Goal: Task Accomplishment & Management: Manage account settings

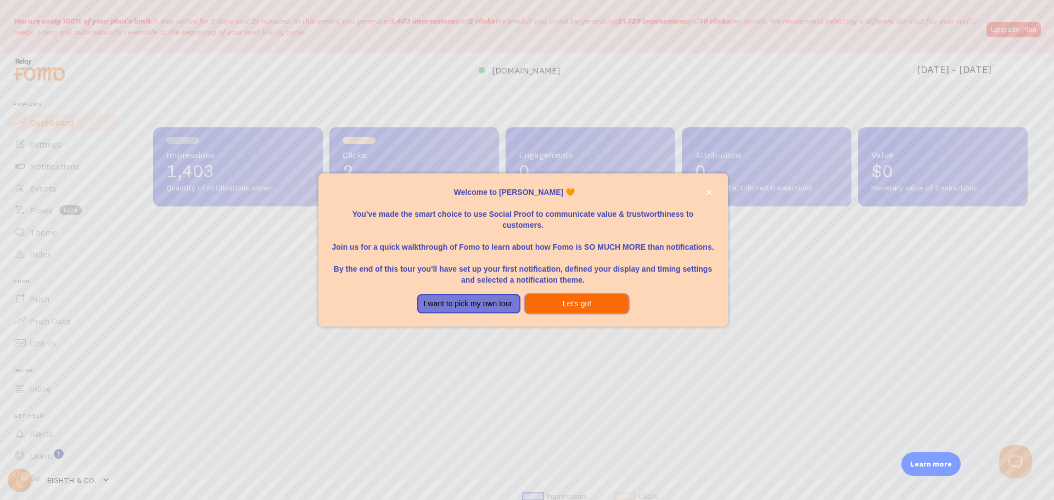
click at [580, 302] on button "Let's go!" at bounding box center [577, 304] width 104 height 20
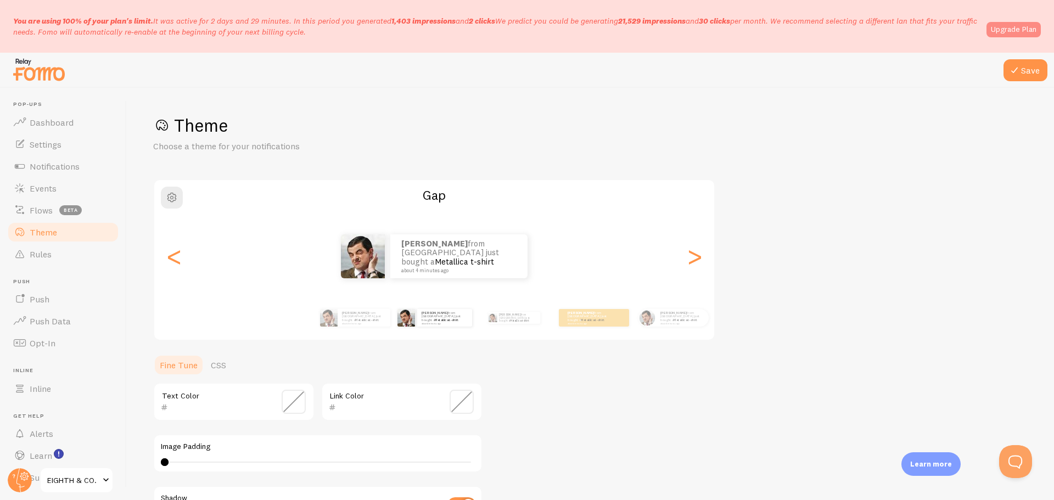
click at [1007, 32] on link "Upgrade Plan" at bounding box center [1014, 29] width 54 height 15
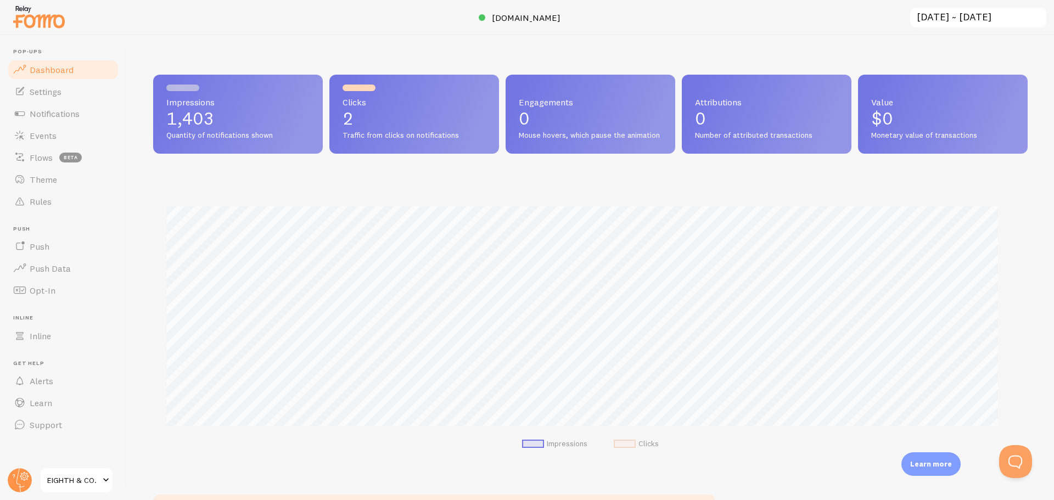
scroll to position [548842, 548265]
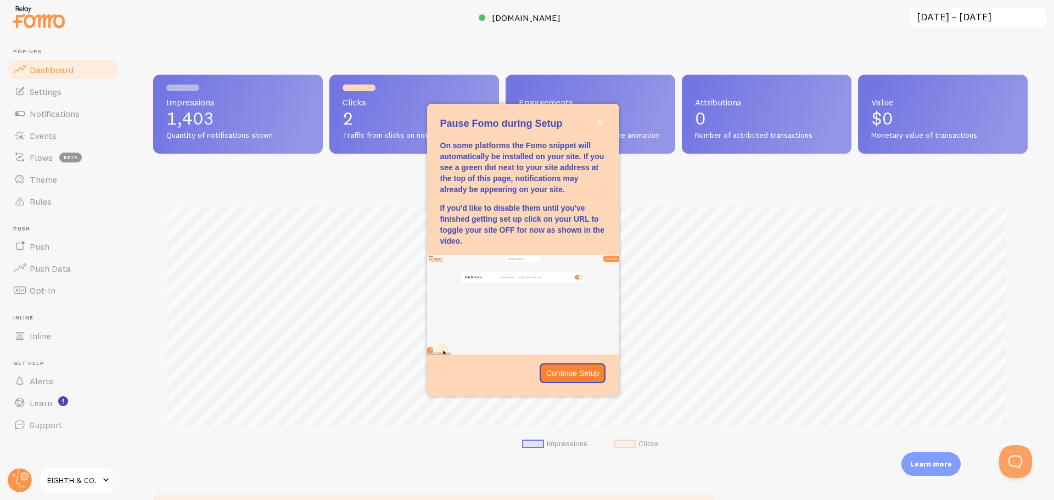
click at [766, 57] on div "Impressions 1,403 Quantity of notifications shown Clicks 2 Traffic from clicks …" at bounding box center [590, 267] width 927 height 465
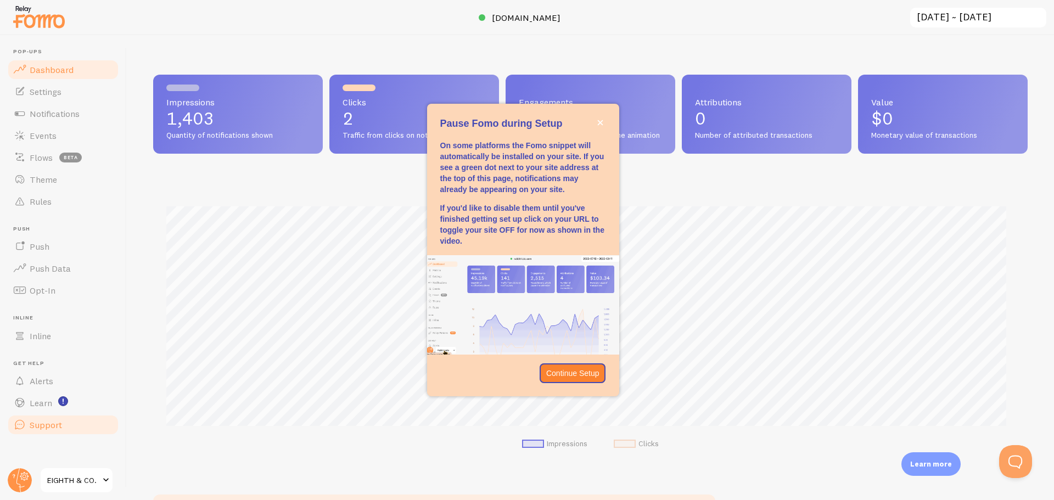
click at [60, 420] on span "Support" at bounding box center [46, 425] width 32 height 11
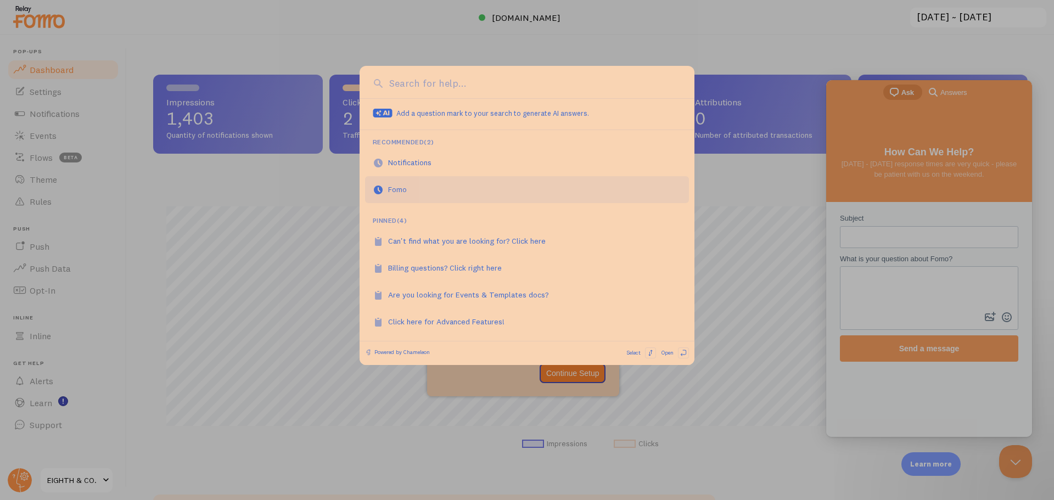
scroll to position [0, 0]
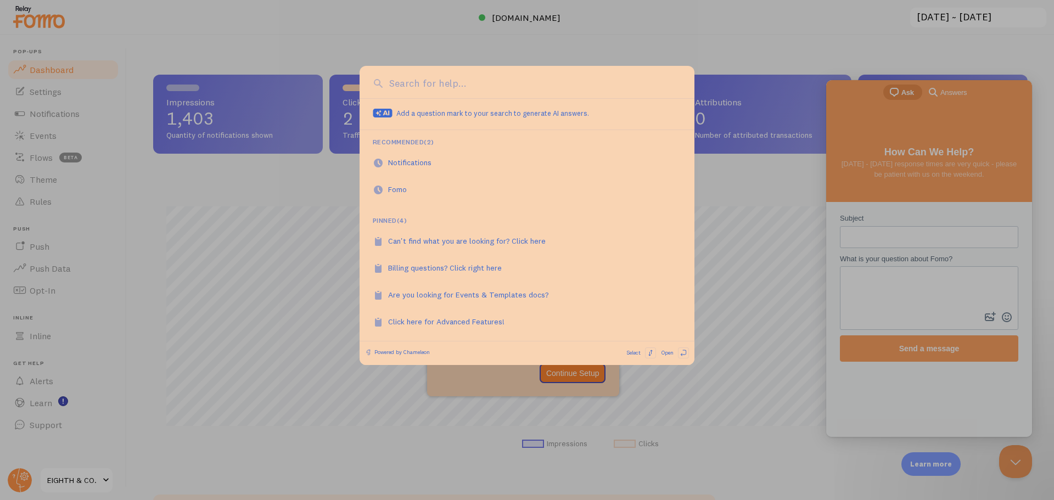
click at [411, 37] on div at bounding box center [527, 250] width 1054 height 500
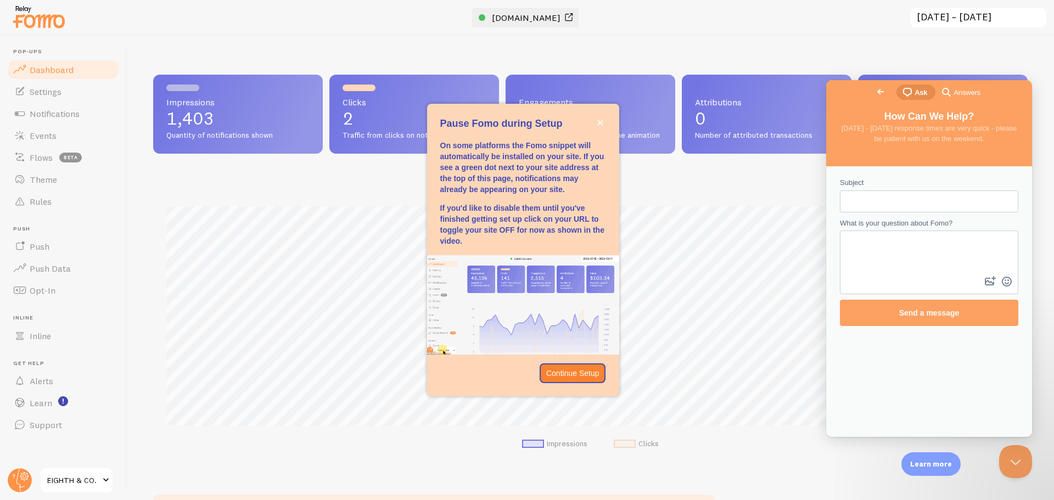
click at [531, 19] on span "[DOMAIN_NAME]" at bounding box center [526, 17] width 69 height 11
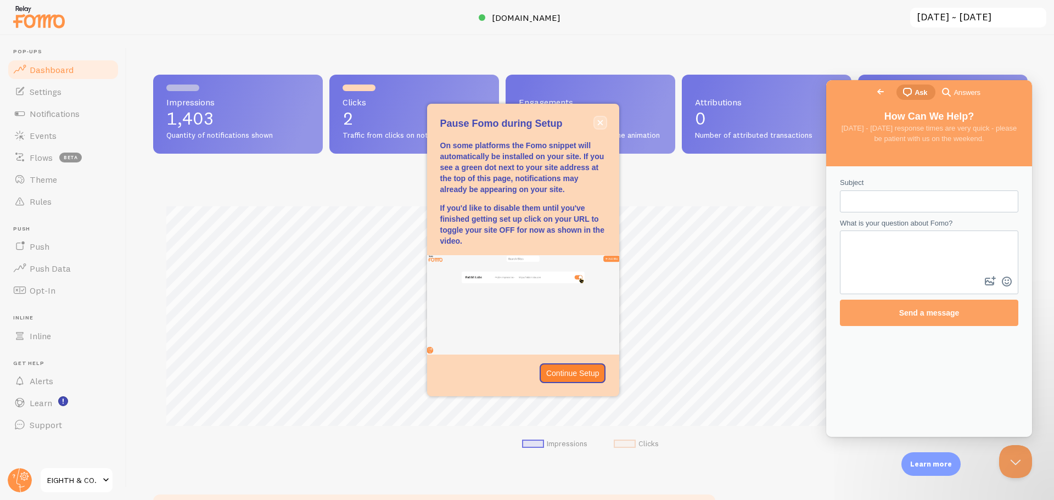
click at [601, 121] on icon "close," at bounding box center [600, 123] width 6 height 6
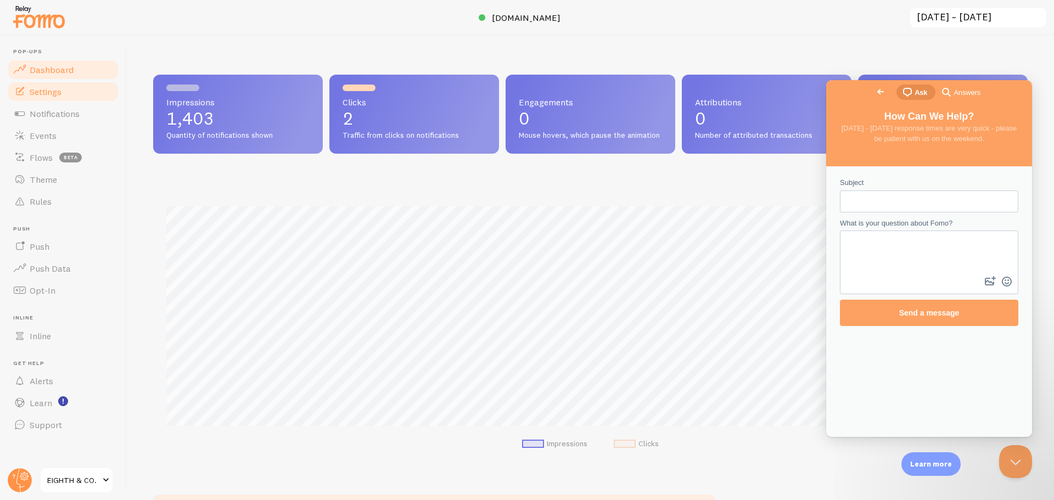
click at [49, 98] on link "Settings" at bounding box center [63, 92] width 113 height 22
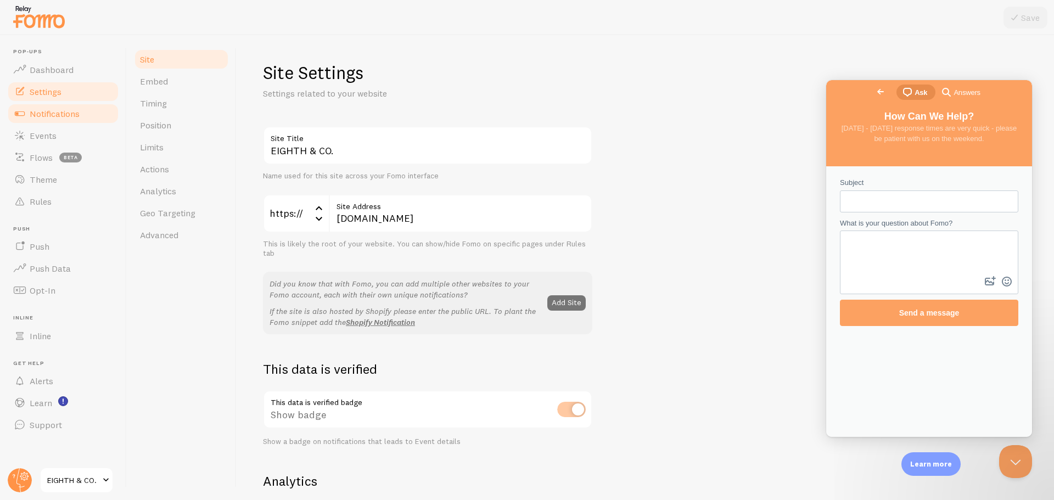
click at [64, 120] on link "Notifications" at bounding box center [63, 114] width 113 height 22
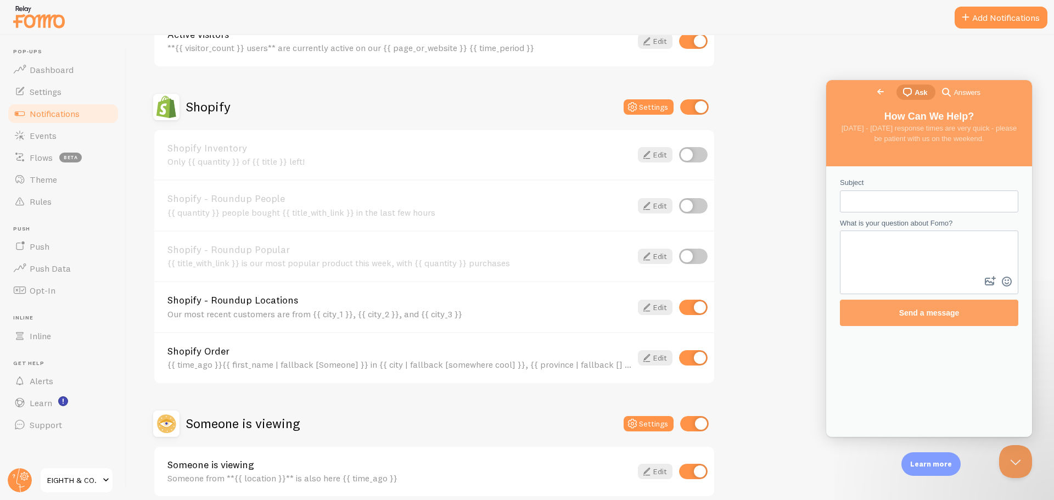
scroll to position [384, 0]
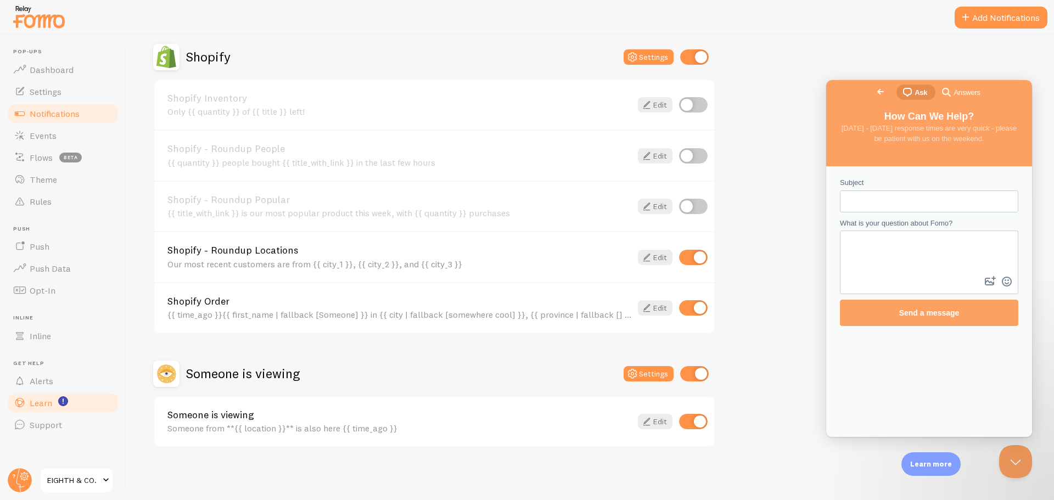
click at [42, 401] on span "Learn" at bounding box center [41, 403] width 23 height 11
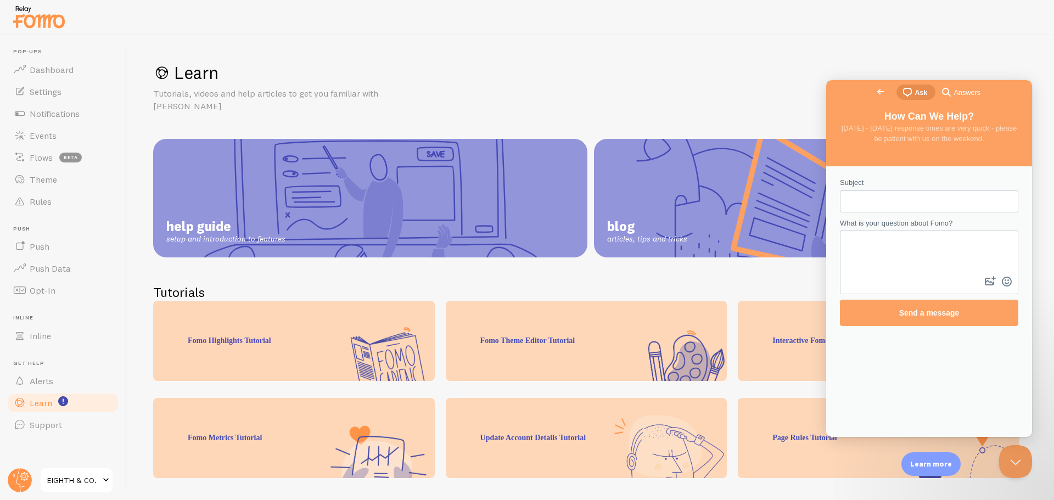
click at [874, 94] on span "Go back" at bounding box center [880, 91] width 13 height 13
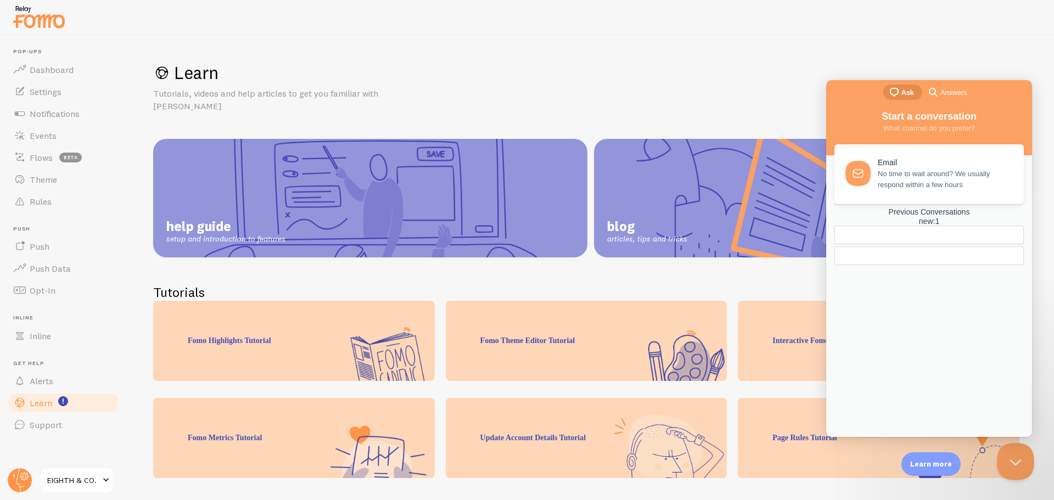
click at [1014, 463] on button "Close Beacon popover" at bounding box center [1013, 459] width 33 height 33
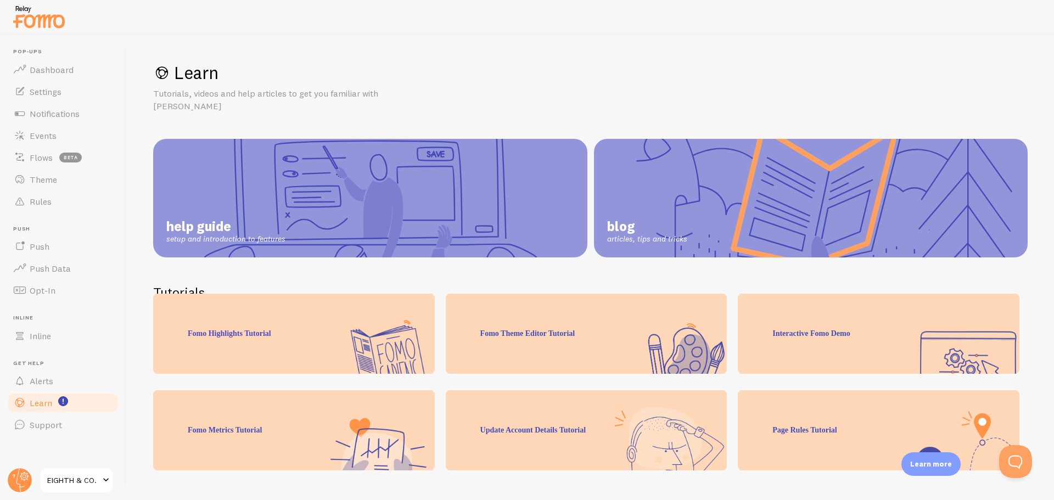
scroll to position [109, 0]
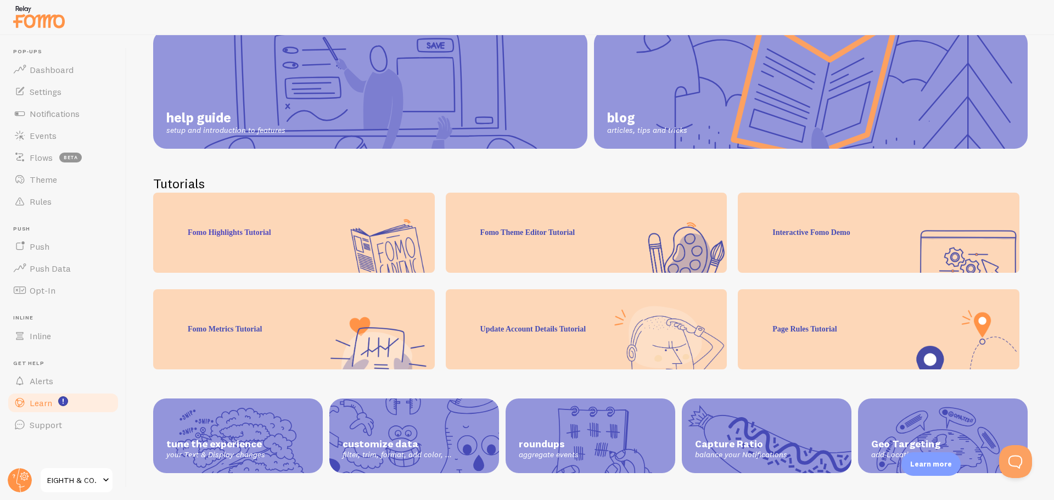
click at [66, 482] on span "EIGHTH & CO." at bounding box center [73, 480] width 52 height 13
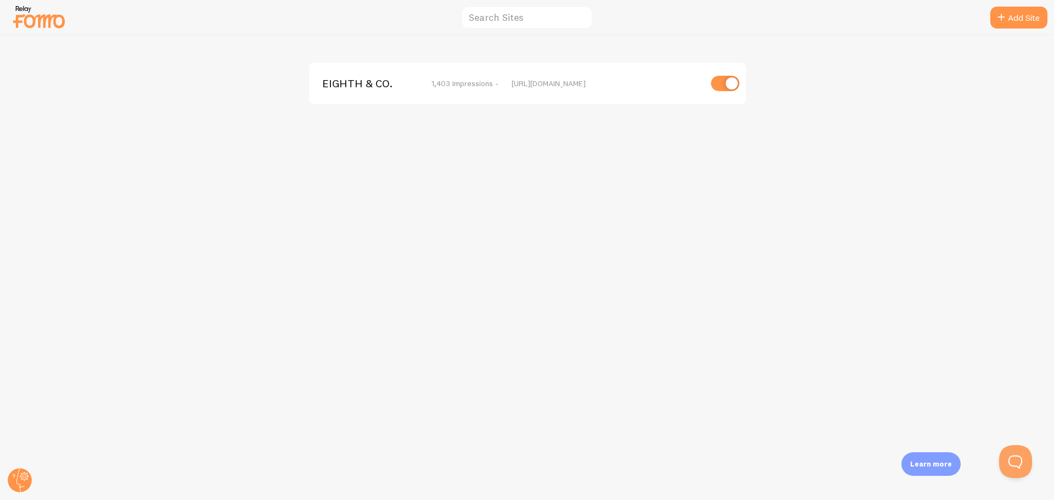
click at [32, 19] on img at bounding box center [39, 17] width 55 height 28
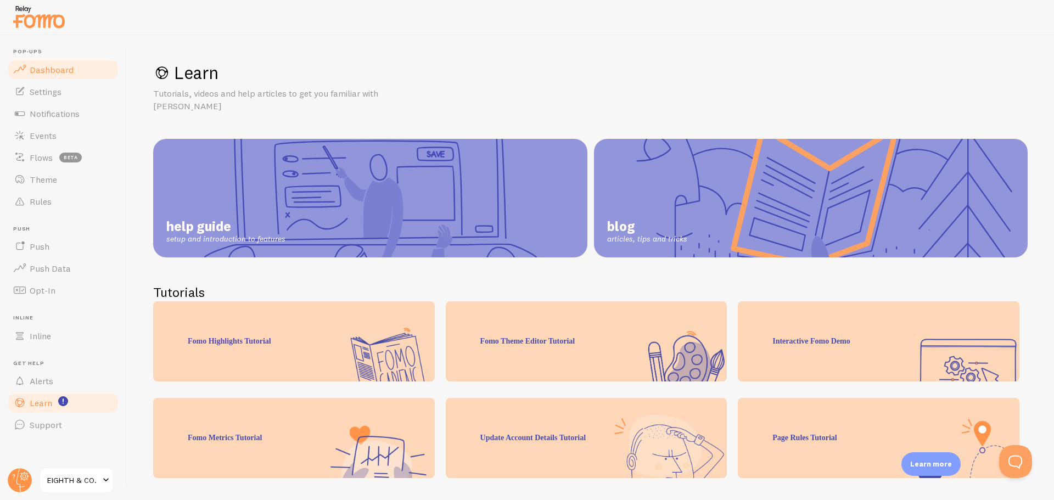
click at [60, 70] on span "Dashboard" at bounding box center [52, 69] width 44 height 11
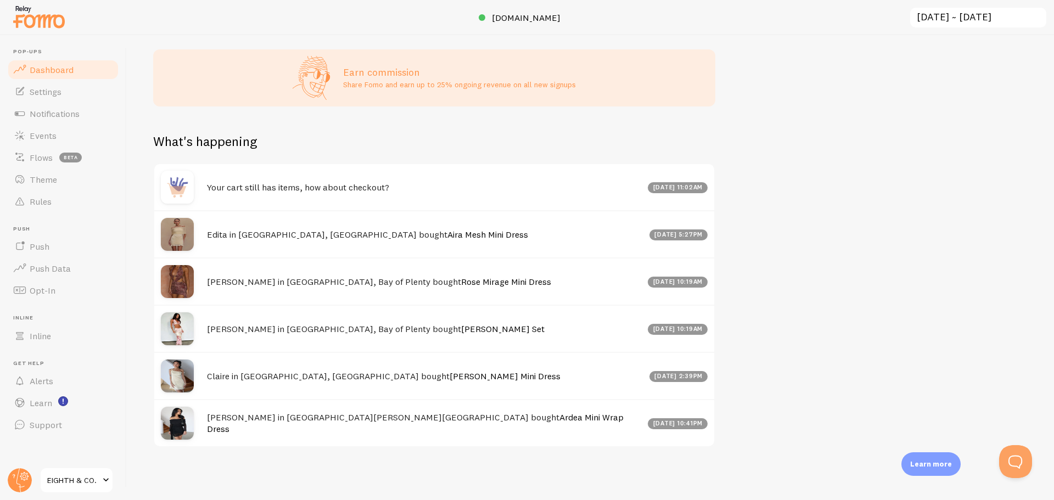
scroll to position [455, 0]
click at [37, 396] on link "Learn" at bounding box center [63, 403] width 113 height 22
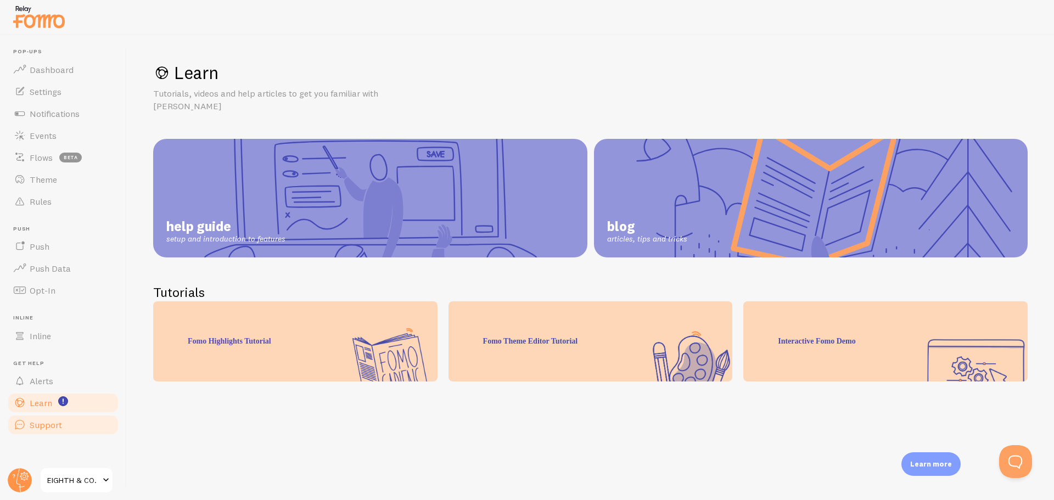
click at [47, 423] on span "Support" at bounding box center [46, 425] width 32 height 11
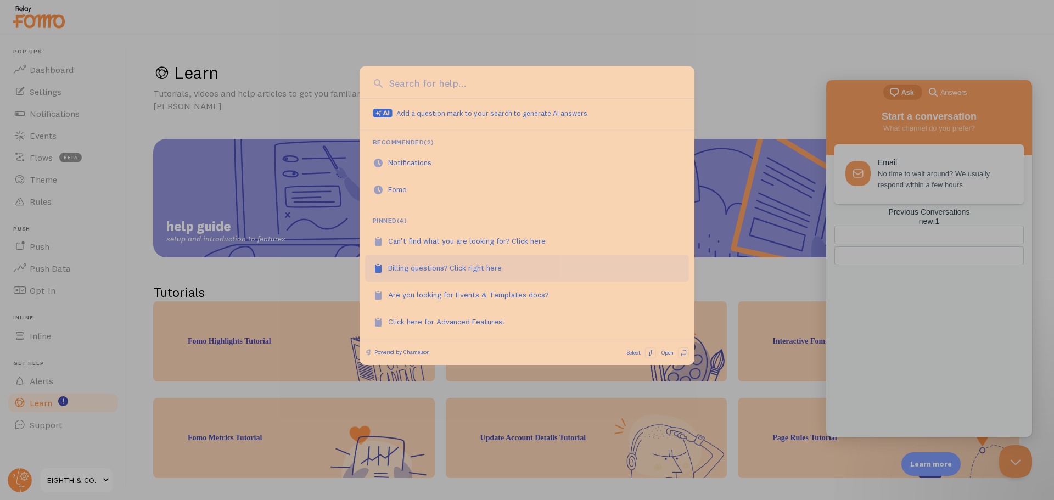
click at [439, 266] on div "Billing questions? Click right here" at bounding box center [451, 267] width 126 height 11
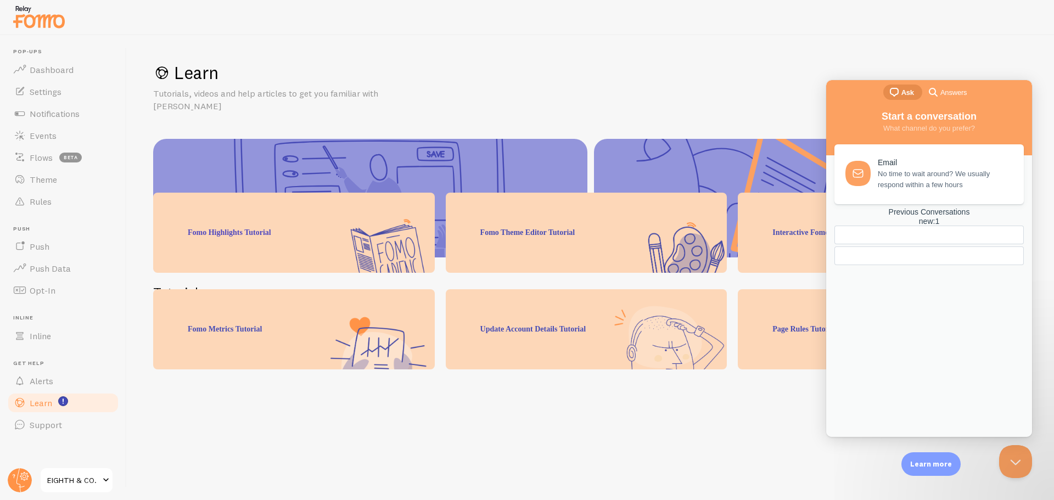
scroll to position [109, 0]
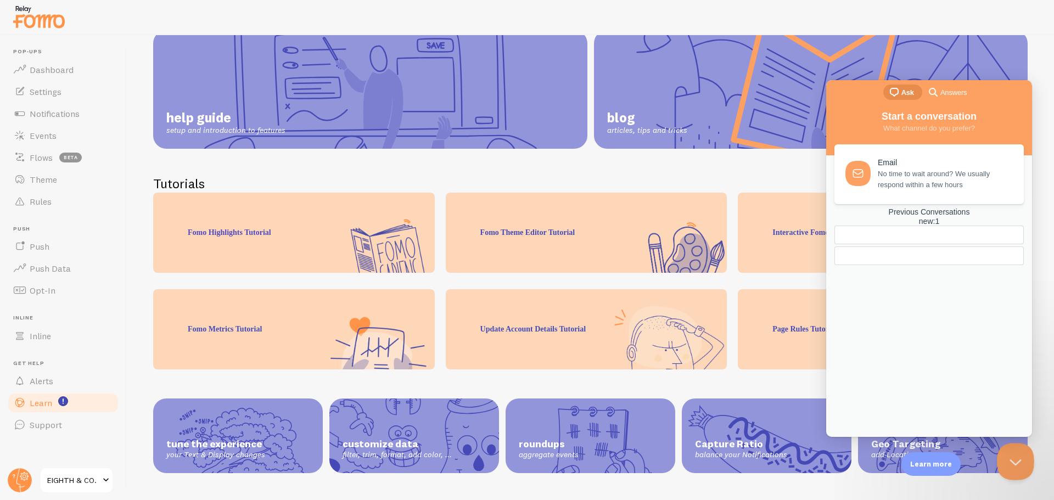
click at [999, 454] on button "Close Beacon popover" at bounding box center [1013, 459] width 33 height 33
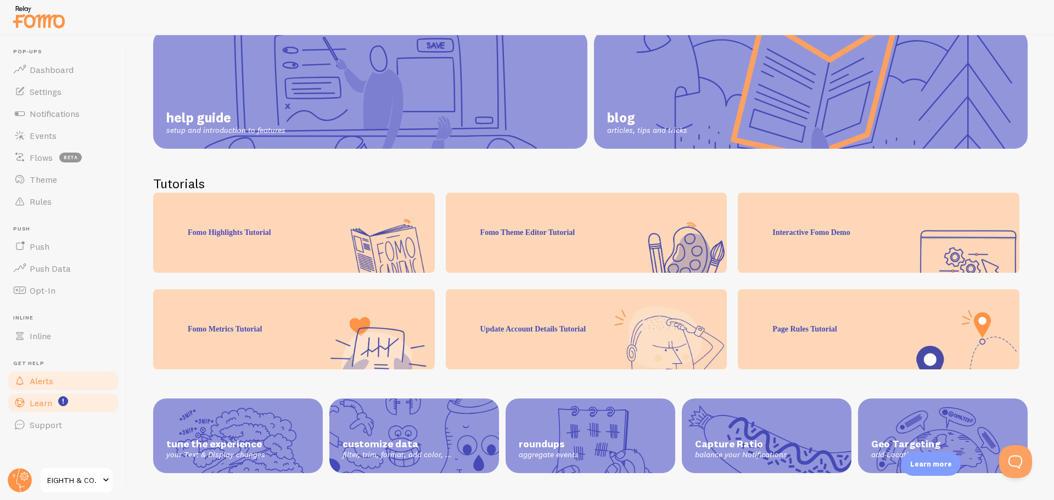
click at [58, 384] on link "Alerts" at bounding box center [63, 381] width 113 height 22
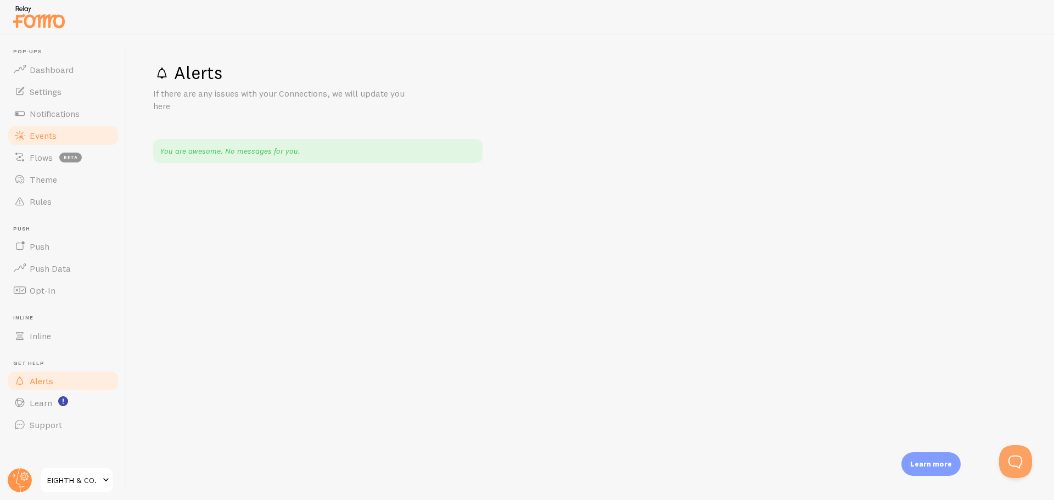
click at [52, 138] on span "Events" at bounding box center [43, 135] width 27 height 11
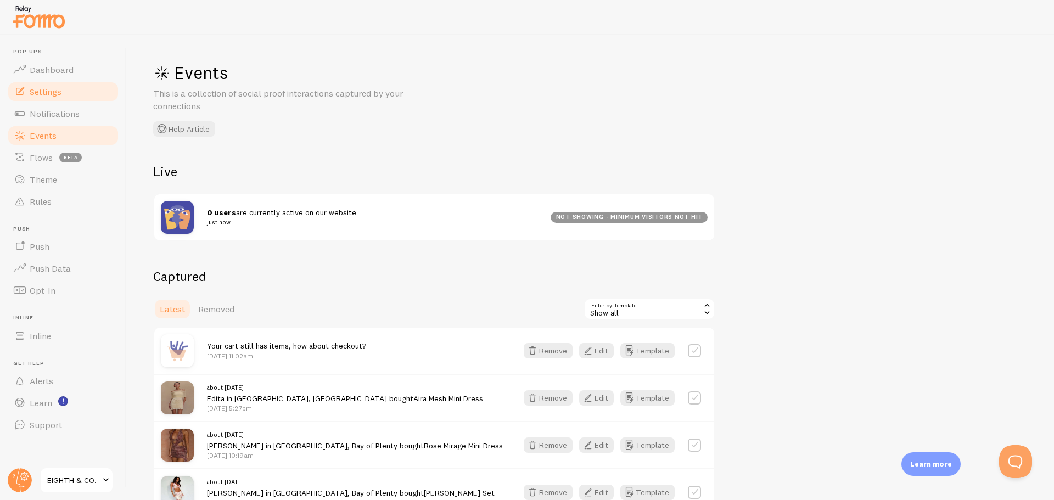
click at [55, 86] on span "Settings" at bounding box center [46, 91] width 32 height 11
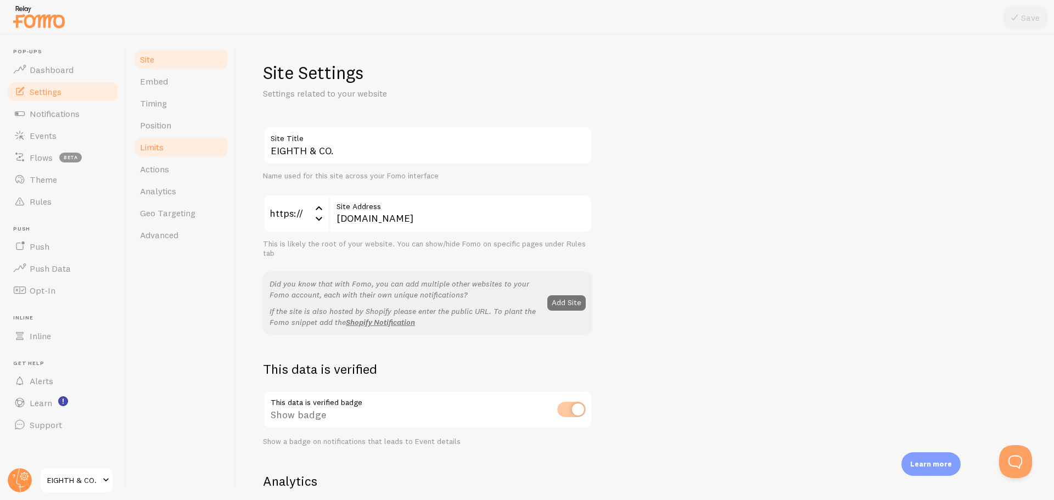
click at [167, 143] on link "Limits" at bounding box center [181, 147] width 96 height 22
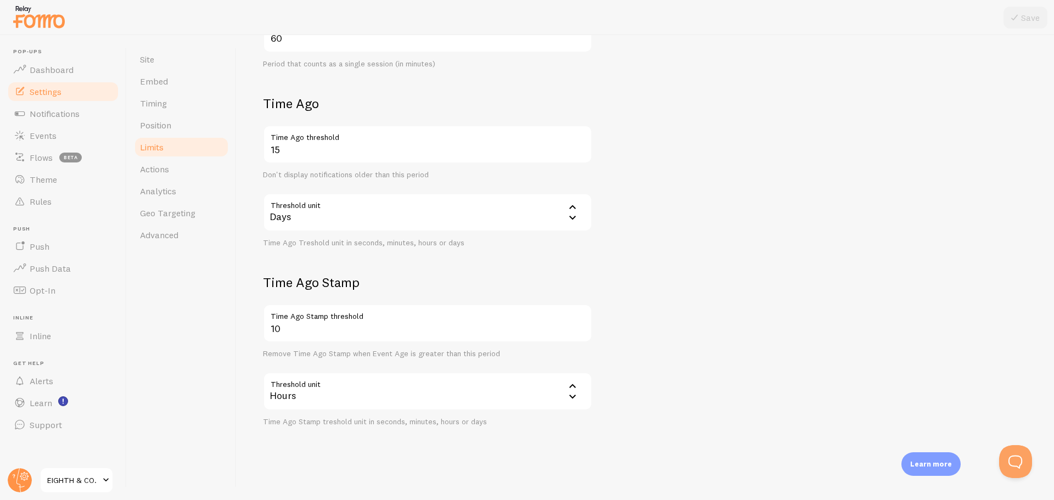
scroll to position [348, 0]
click at [178, 234] on span "Advanced" at bounding box center [159, 235] width 38 height 11
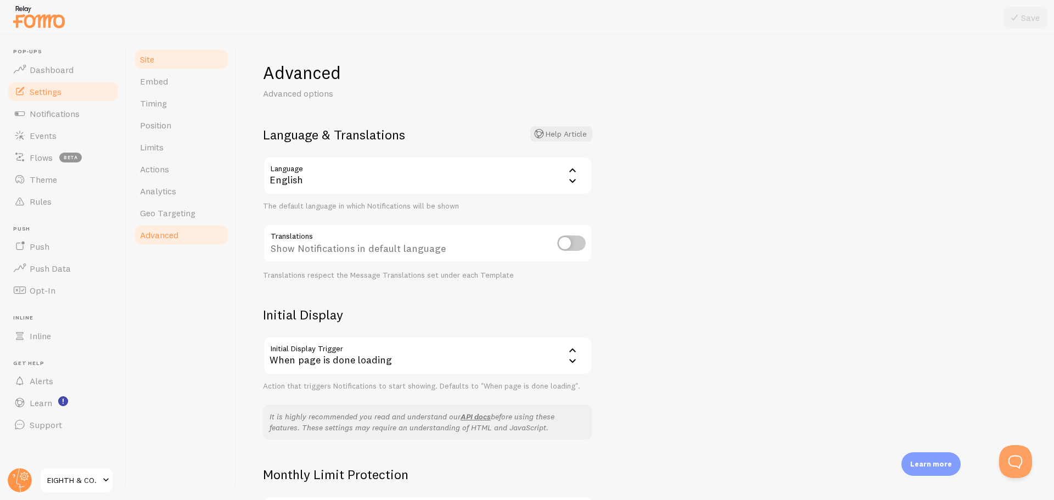
click at [147, 64] on span "Site" at bounding box center [147, 59] width 14 height 11
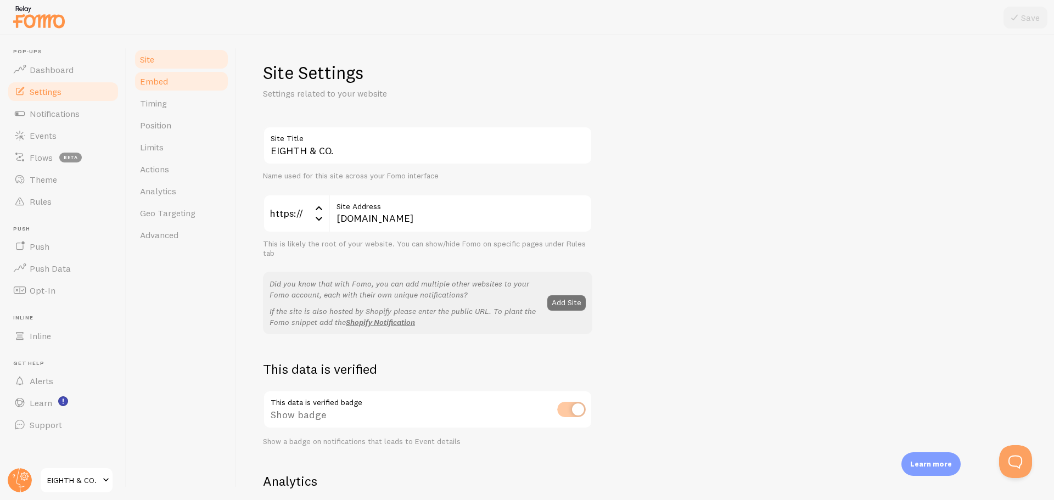
click at [161, 85] on span "Embed" at bounding box center [154, 81] width 28 height 11
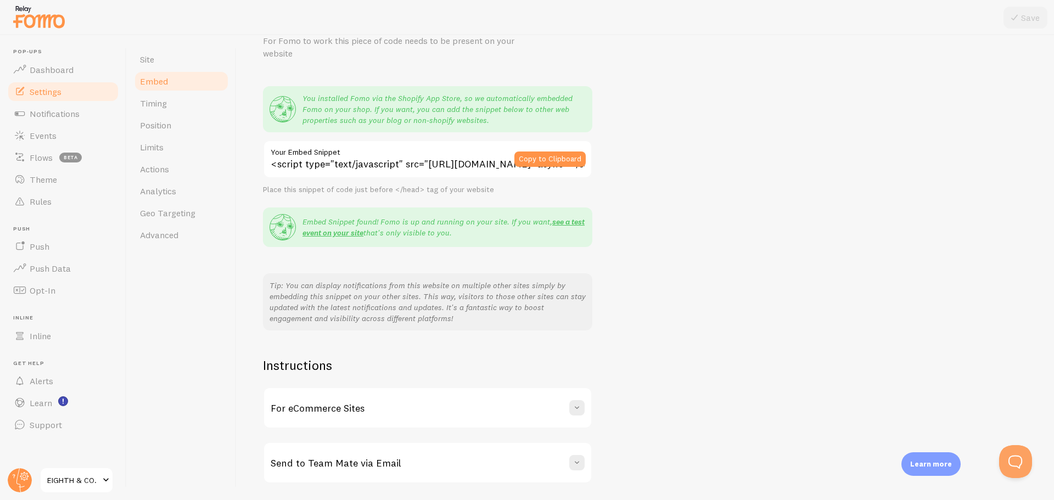
scroll to position [89, 0]
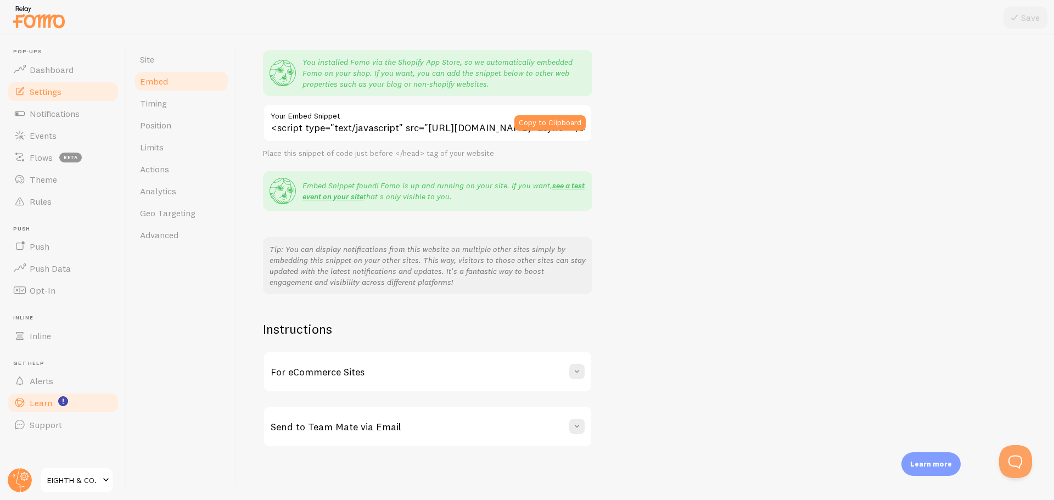
click at [48, 399] on span "Learn" at bounding box center [41, 403] width 23 height 11
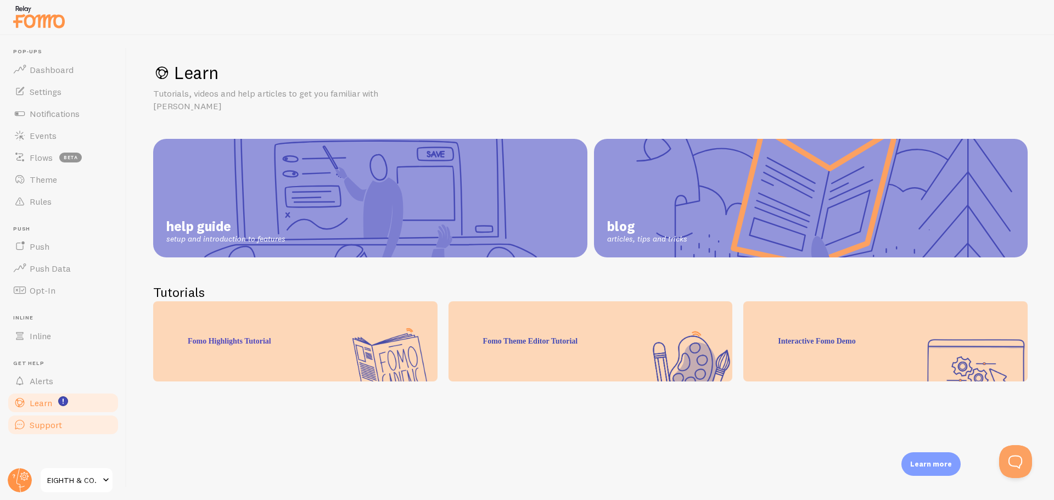
click at [41, 422] on span "Support" at bounding box center [46, 425] width 32 height 11
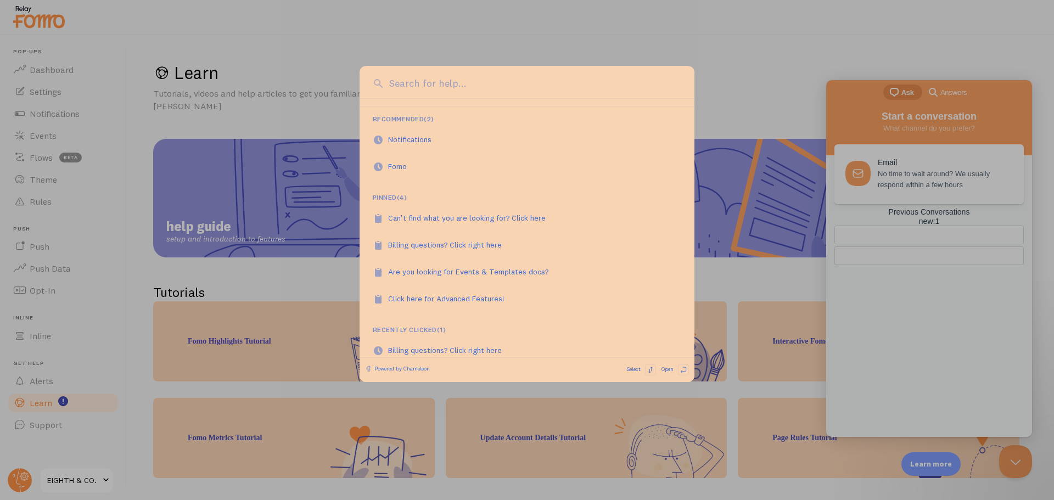
scroll to position [35, 0]
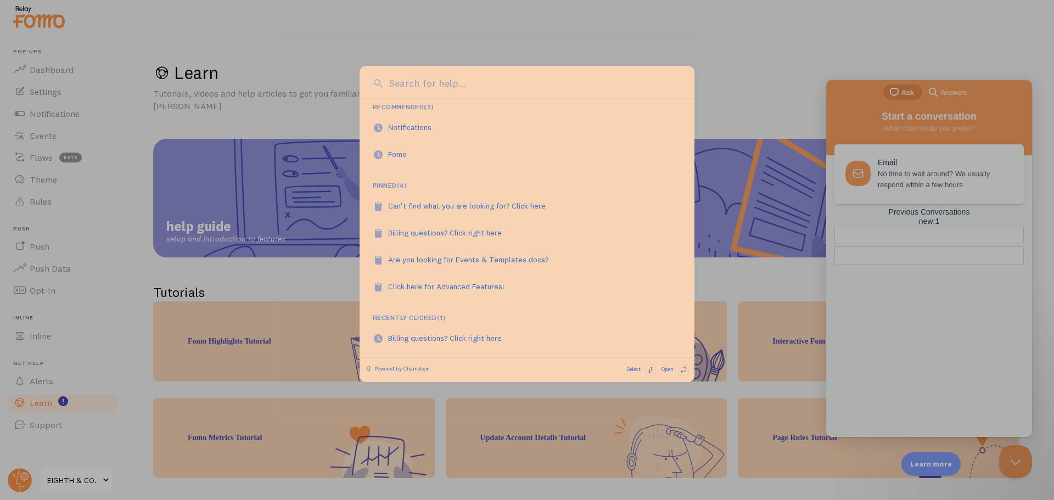
click at [702, 85] on div at bounding box center [527, 250] width 1054 height 500
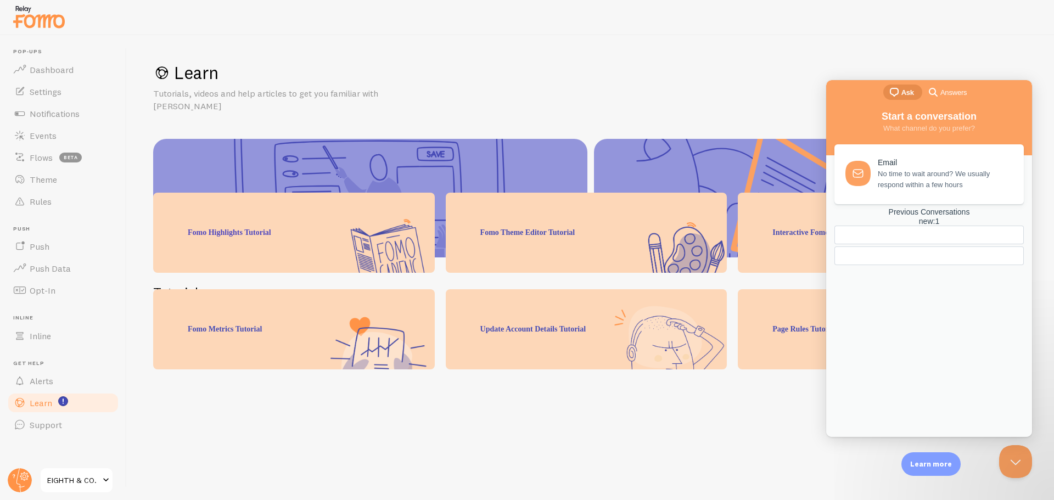
scroll to position [109, 0]
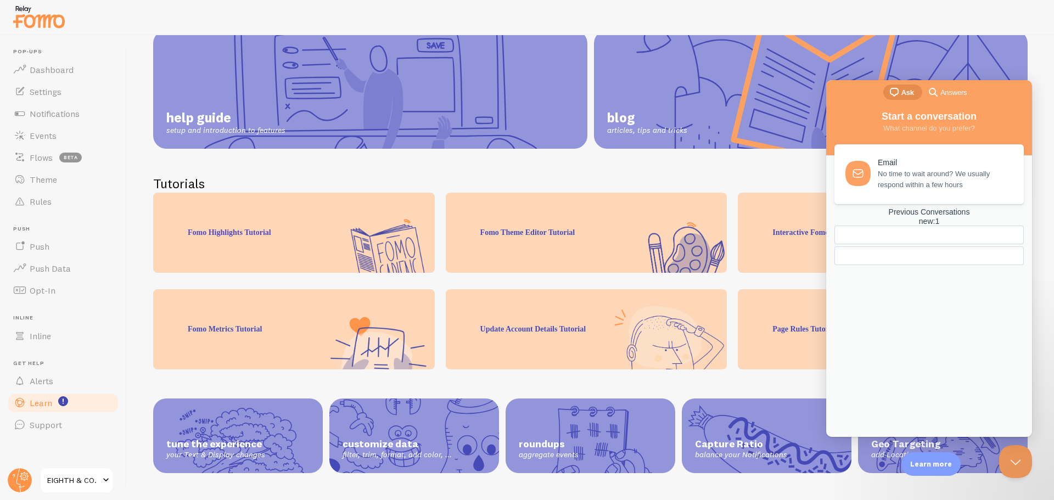
click at [893, 256] on div at bounding box center [904, 256] width 120 height 0
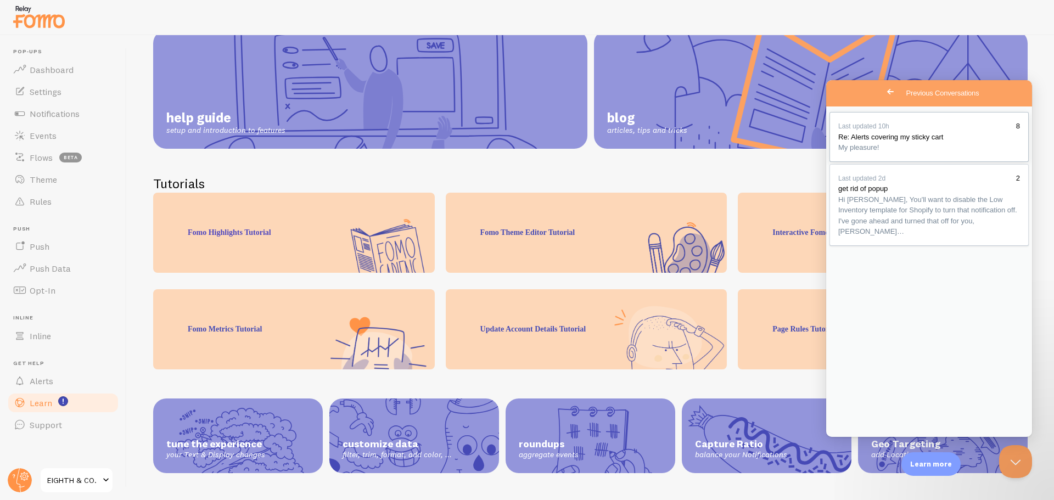
click at [1016, 125] on div "8" at bounding box center [1018, 126] width 4 height 11
click at [849, 443] on button "Close" at bounding box center [839, 450] width 20 height 14
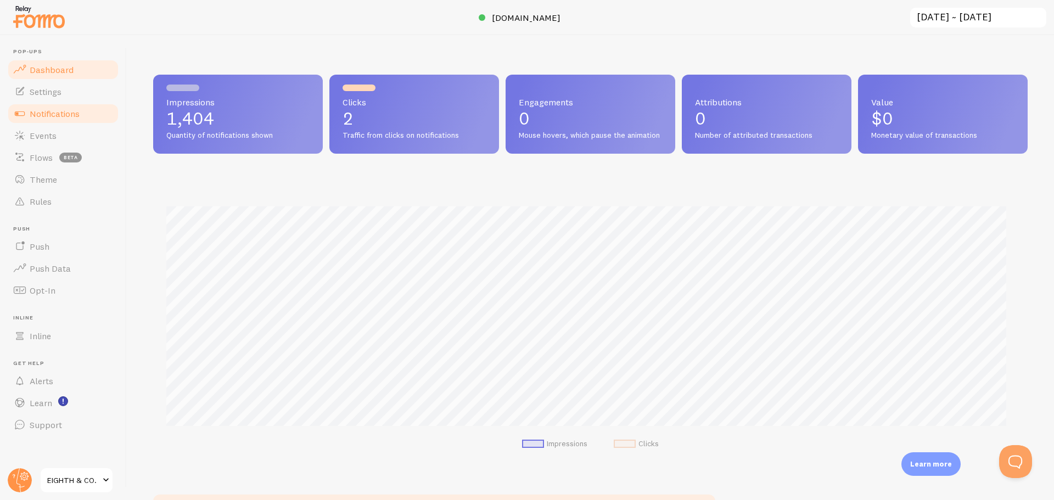
click at [84, 118] on link "Notifications" at bounding box center [63, 114] width 113 height 22
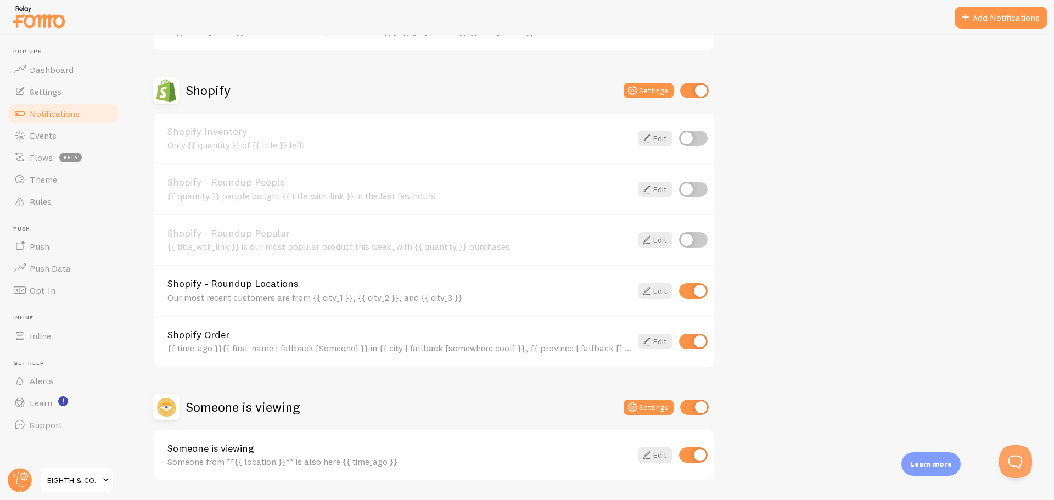
scroll to position [384, 0]
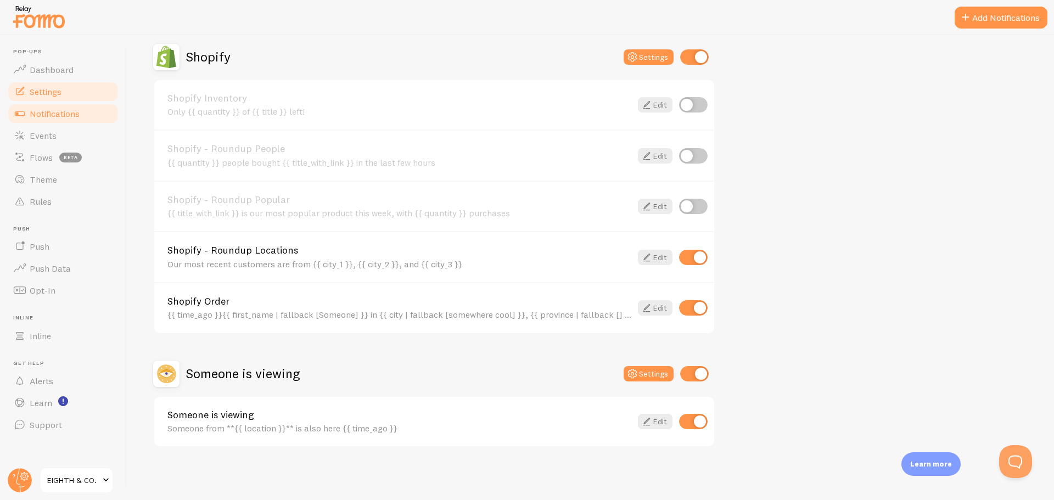
click at [48, 94] on span "Settings" at bounding box center [46, 91] width 32 height 11
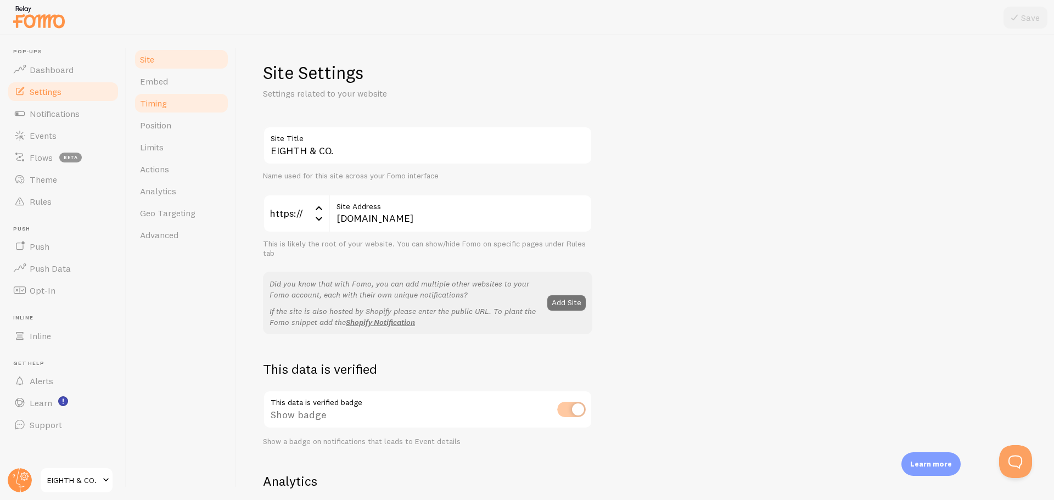
click at [152, 99] on span "Timing" at bounding box center [153, 103] width 27 height 11
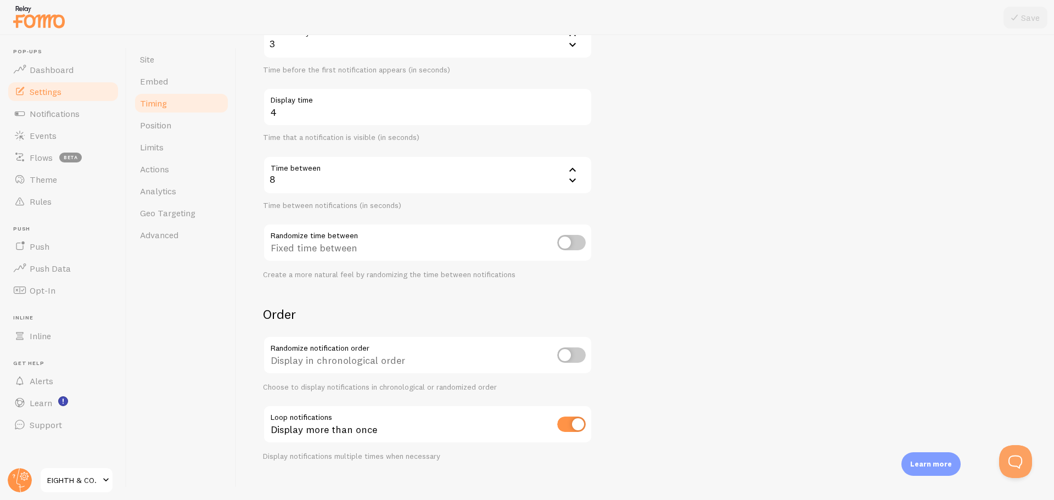
scroll to position [150, 0]
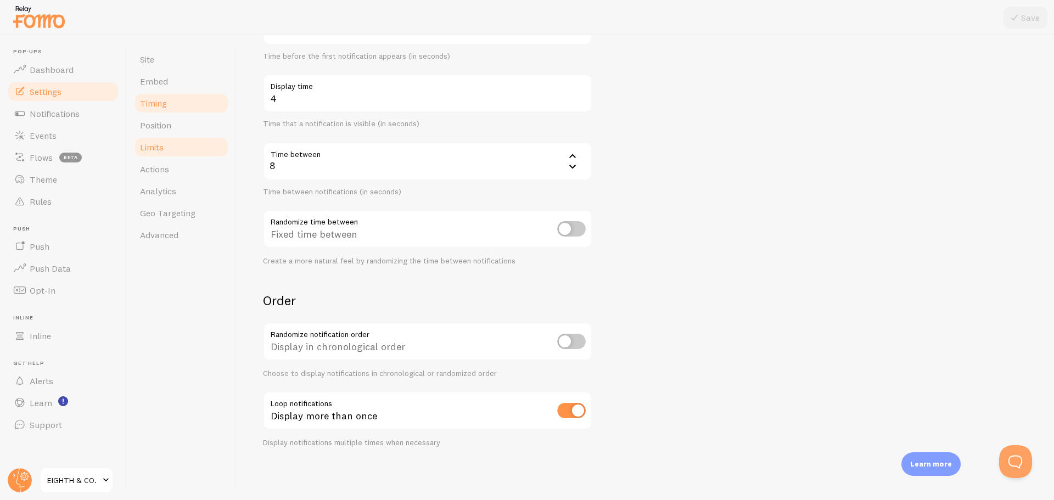
click at [166, 150] on link "Limits" at bounding box center [181, 147] width 96 height 22
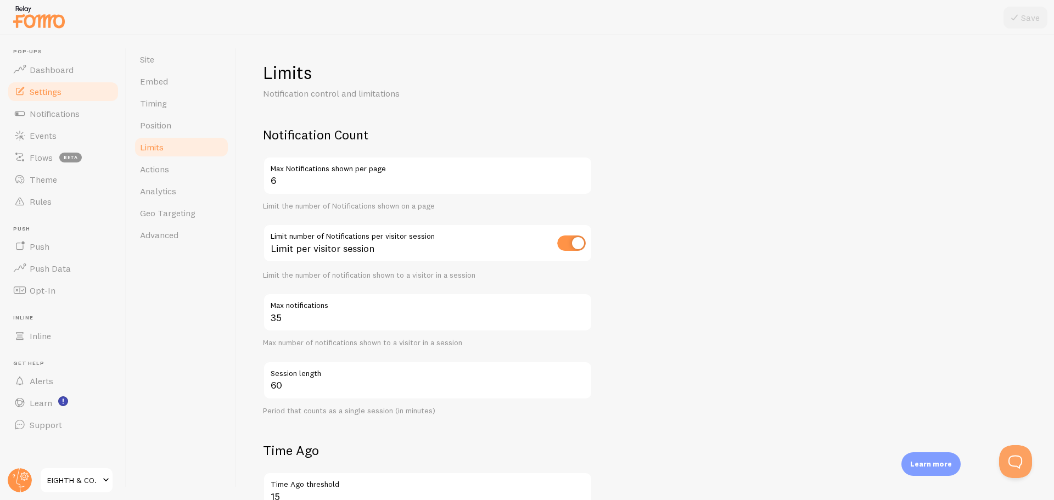
scroll to position [55, 0]
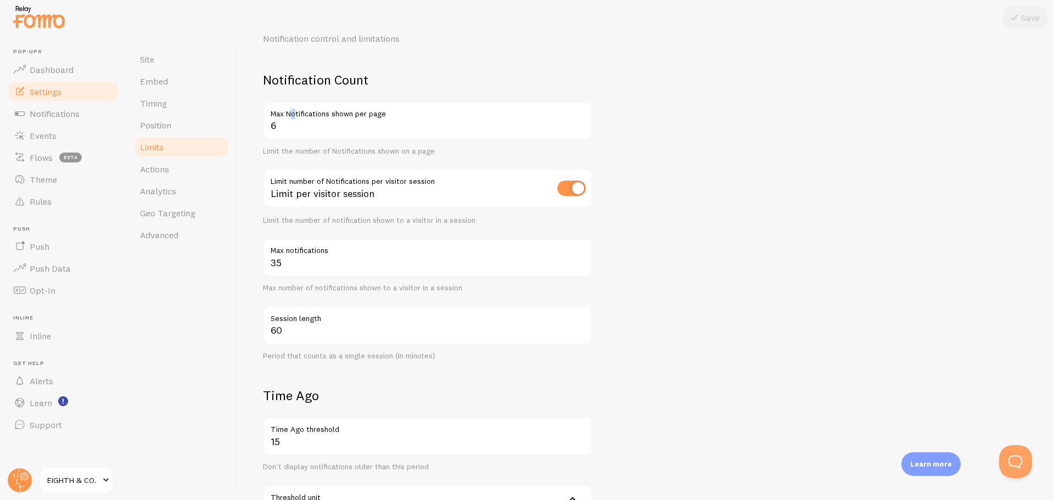
drag, startPoint x: 294, startPoint y: 116, endPoint x: 290, endPoint y: 120, distance: 5.8
click at [290, 120] on label "Max Notifications shown per page" at bounding box center [427, 111] width 329 height 19
click at [288, 126] on input "6" at bounding box center [427, 121] width 329 height 38
drag, startPoint x: 284, startPoint y: 128, endPoint x: 252, endPoint y: 131, distance: 32.5
click at [253, 131] on div "Limits Notification control and limitations Notification Count 6 Max Notificati…" at bounding box center [646, 267] width 818 height 465
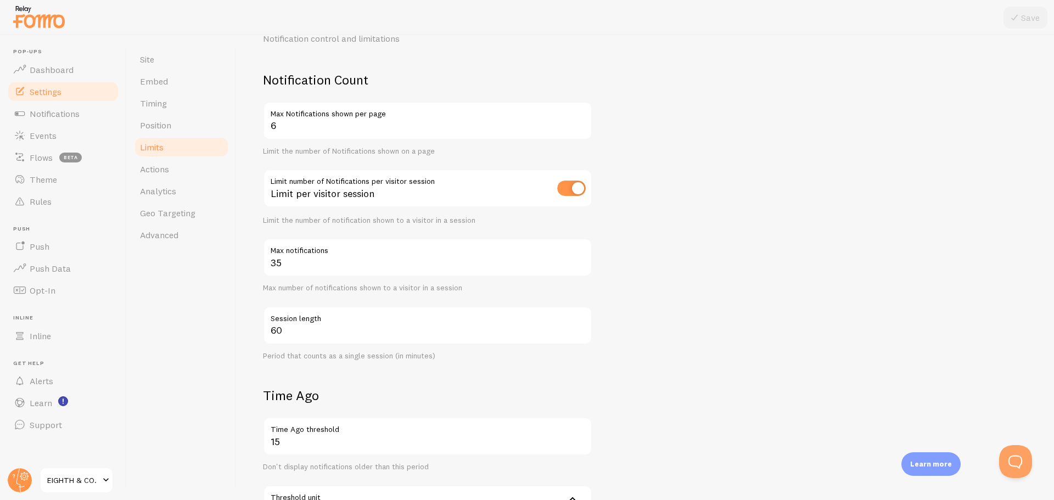
click at [251, 131] on div "Limits Notification control and limitations Notification Count 6 Max Notificati…" at bounding box center [646, 267] width 818 height 465
drag, startPoint x: 281, startPoint y: 121, endPoint x: 266, endPoint y: 120, distance: 14.3
click at [266, 120] on input "6" at bounding box center [427, 121] width 329 height 38
type input "3"
drag, startPoint x: 279, startPoint y: 260, endPoint x: 238, endPoint y: 254, distance: 41.1
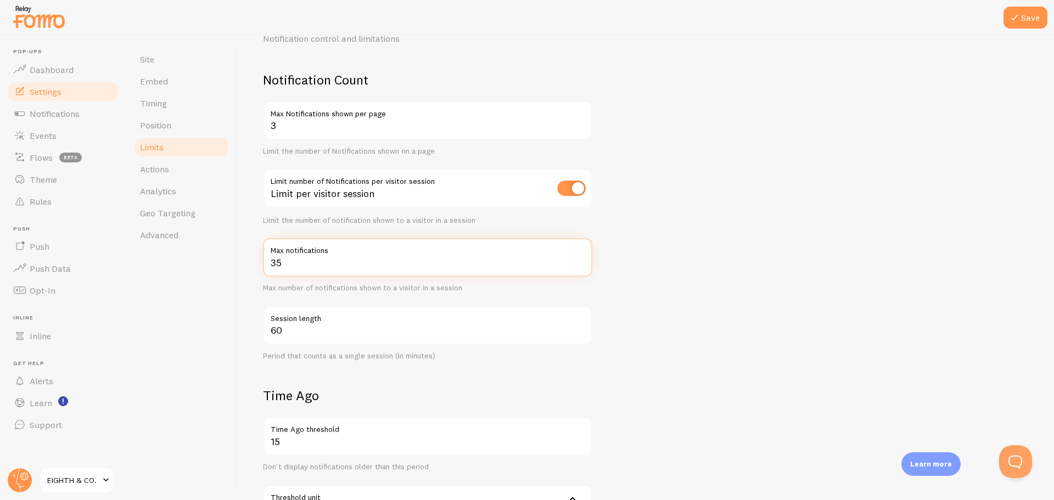
click at [245, 255] on div "Limits Notification control and limitations Notification Count 3 Max Notificati…" at bounding box center [646, 267] width 818 height 465
click at [366, 326] on input "60" at bounding box center [427, 325] width 329 height 38
drag, startPoint x: 286, startPoint y: 262, endPoint x: 256, endPoint y: 257, distance: 30.6
click at [259, 258] on div "Limits Notification control and limitations Notification Count 3 Max Notificati…" at bounding box center [646, 267] width 818 height 465
click at [247, 255] on div "Limits Notification control and limitations Notification Count 3 Max Notificati…" at bounding box center [646, 267] width 818 height 465
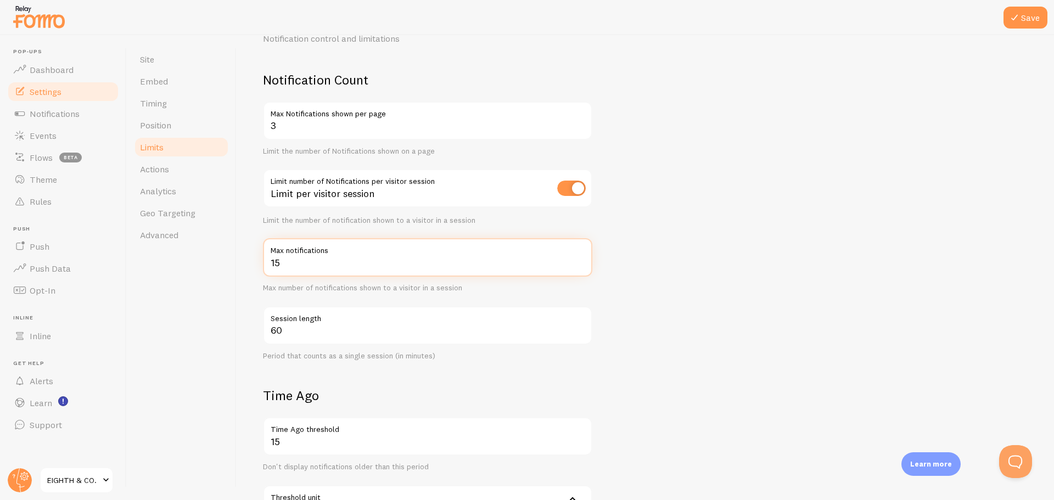
drag, startPoint x: 290, startPoint y: 266, endPoint x: 268, endPoint y: 261, distance: 22.4
click at [268, 261] on input "15" at bounding box center [427, 257] width 329 height 38
type input "20"
drag, startPoint x: 690, startPoint y: 395, endPoint x: 683, endPoint y: 392, distance: 7.9
click at [689, 395] on form "Notification Count 3 Max Notifications shown per page Limit the number of Notif…" at bounding box center [645, 394] width 765 height 647
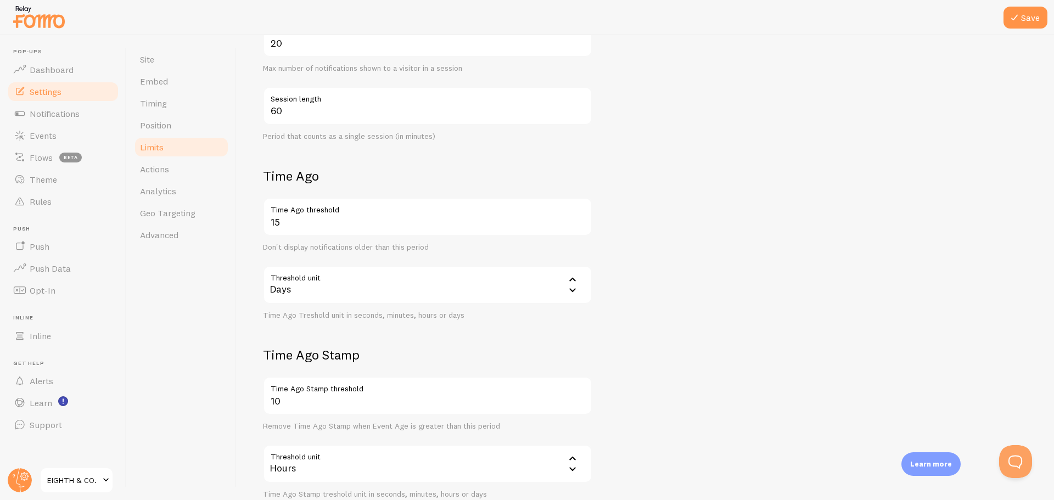
scroll to position [329, 0]
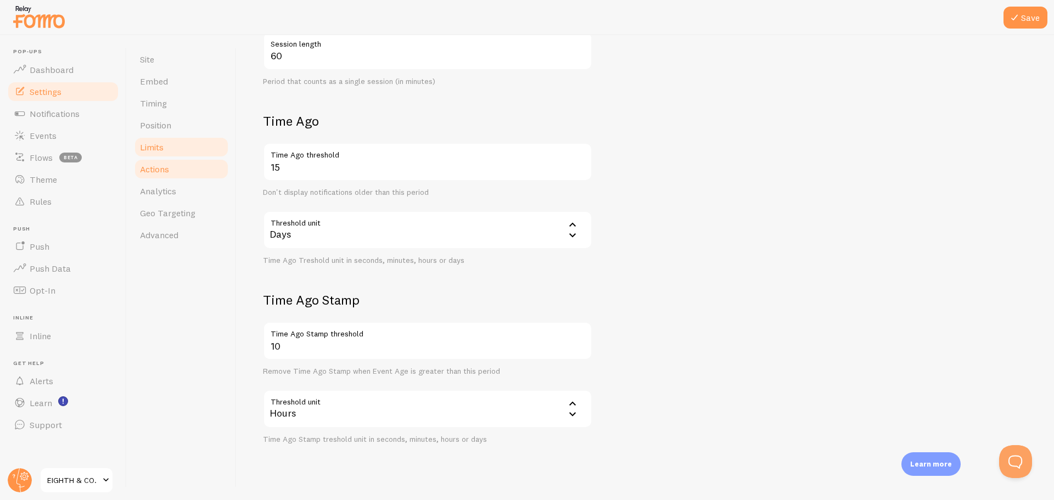
click at [207, 176] on link "Actions" at bounding box center [181, 169] width 96 height 22
click at [1031, 26] on button "Save" at bounding box center [1026, 18] width 44 height 22
click at [162, 176] on link "Actions" at bounding box center [181, 169] width 96 height 22
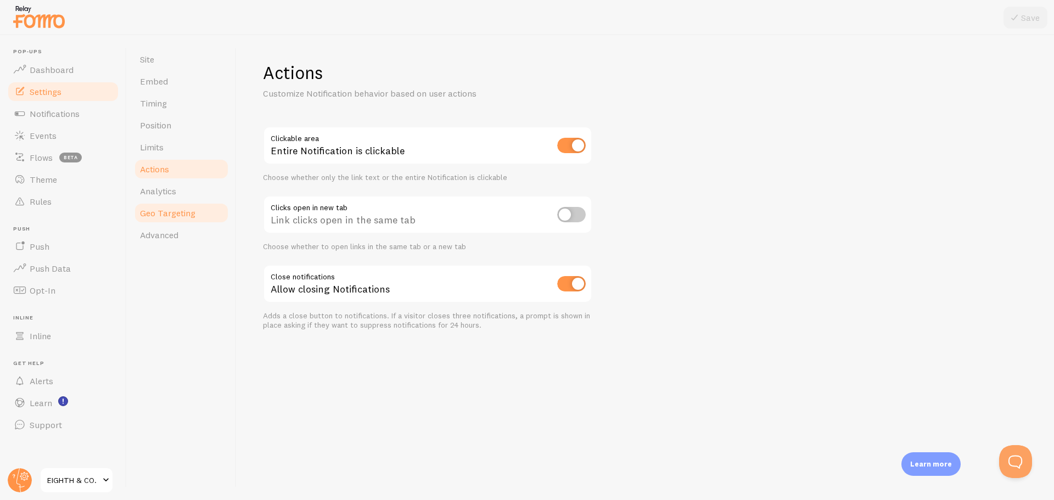
click at [170, 208] on span "Geo Targeting" at bounding box center [167, 213] width 55 height 11
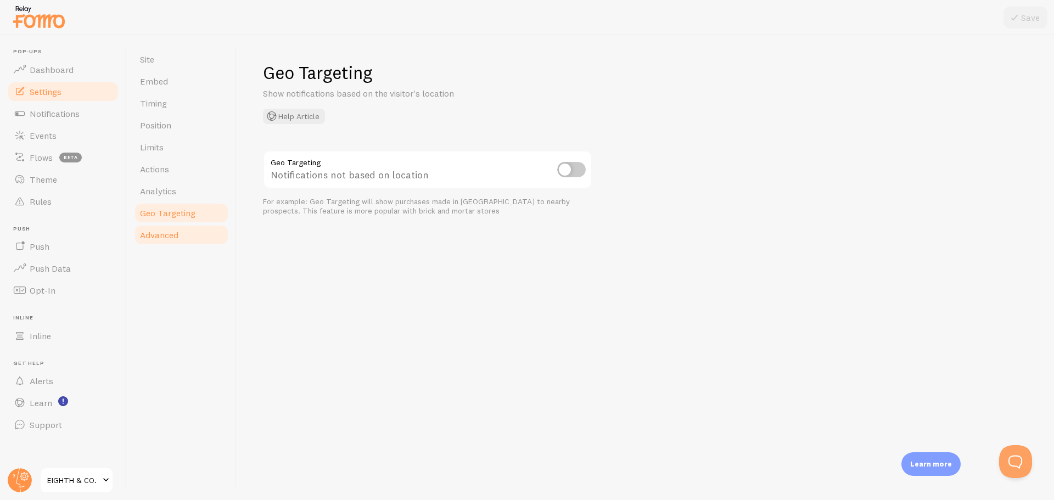
click at [171, 228] on link "Advanced" at bounding box center [181, 235] width 96 height 22
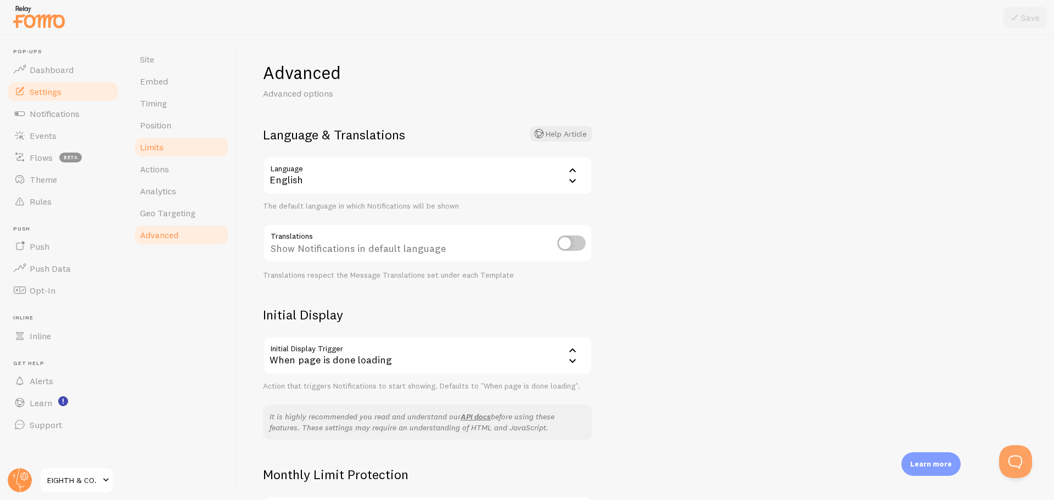
click at [157, 148] on span "Limits" at bounding box center [152, 147] width 24 height 11
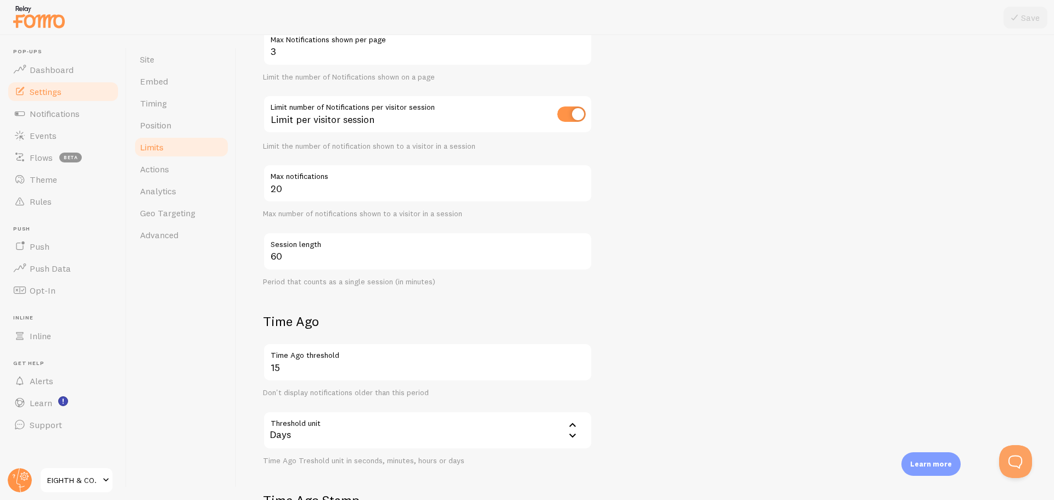
scroll to position [110, 0]
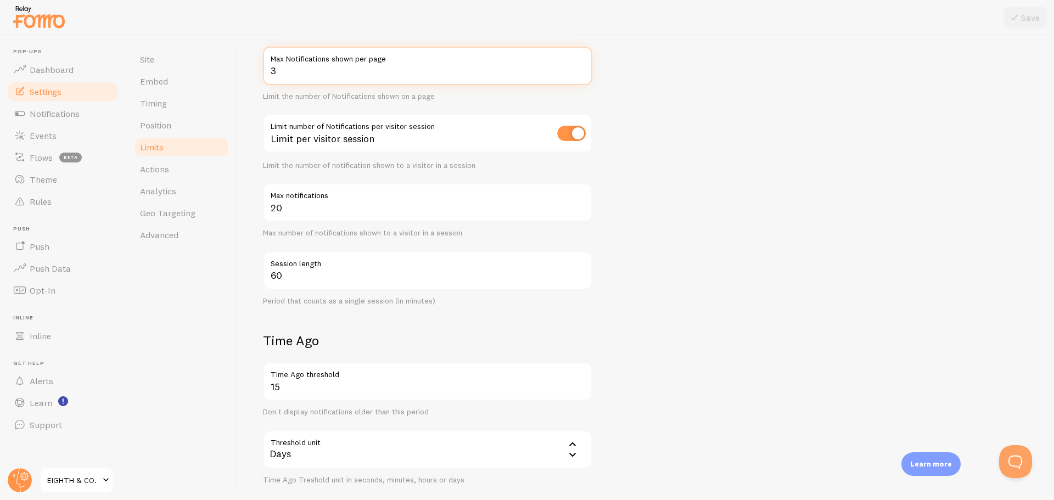
drag, startPoint x: 273, startPoint y: 74, endPoint x: 246, endPoint y: 70, distance: 27.8
click at [246, 70] on div "Limits Notification control and limitations Notification Count 3 Max Notificati…" at bounding box center [646, 267] width 818 height 465
type input "5"
click at [869, 332] on form "Notification Count 5 Max Notifications shown per page Limit the number of Notif…" at bounding box center [645, 339] width 765 height 647
click at [1030, 18] on button "Save" at bounding box center [1026, 18] width 44 height 22
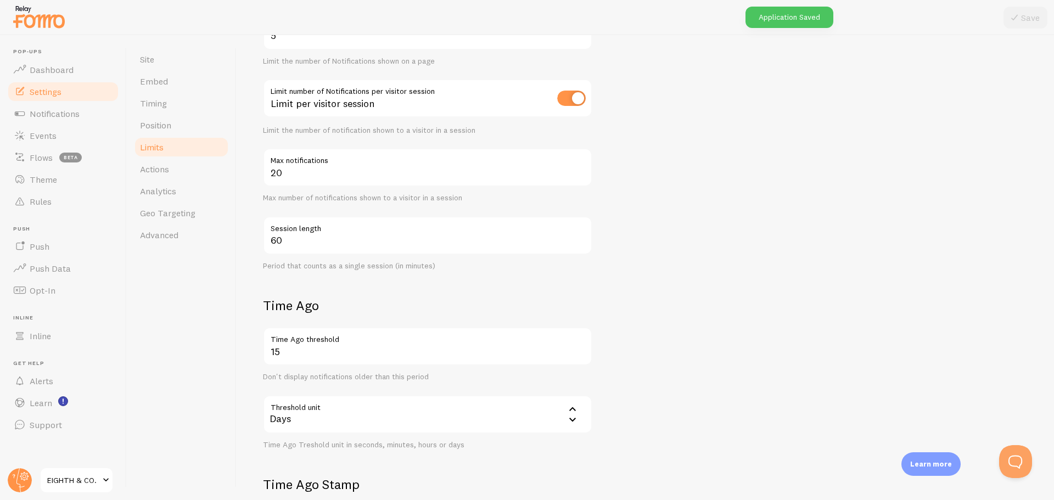
scroll to position [220, 0]
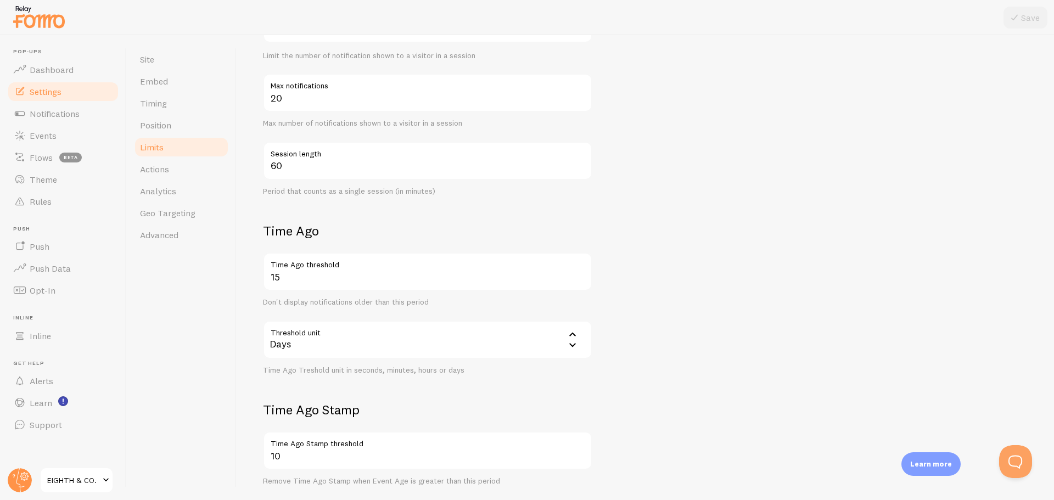
click at [348, 343] on div "Days" at bounding box center [427, 340] width 329 height 38
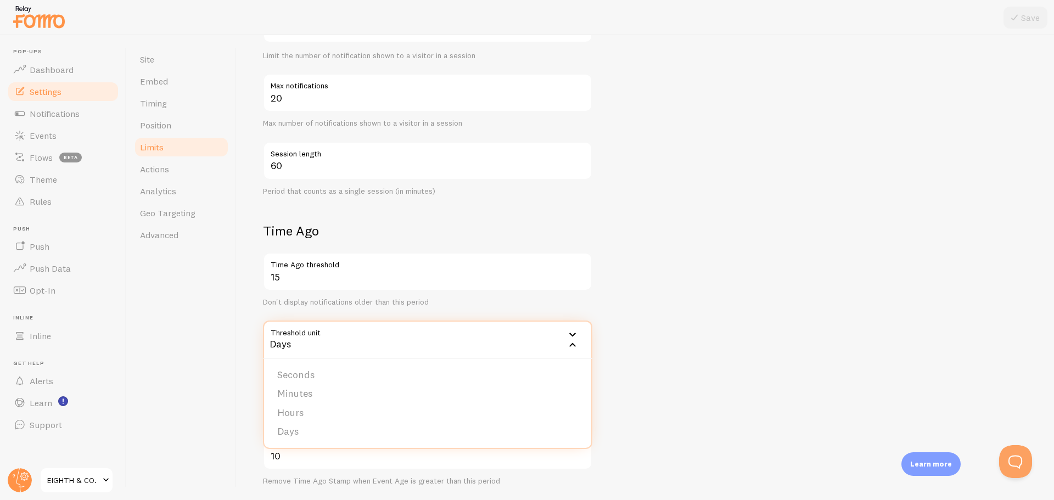
click at [348, 343] on div "Days" at bounding box center [427, 340] width 329 height 38
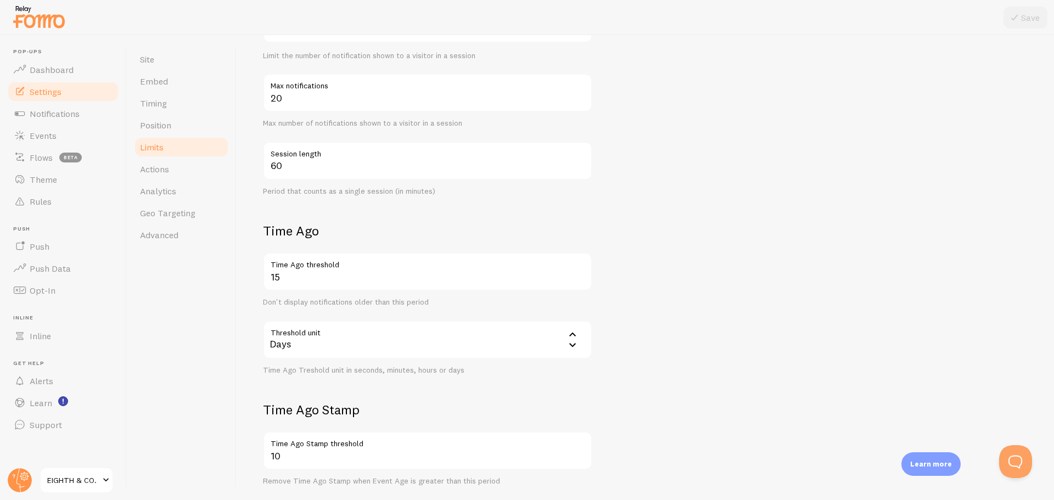
click at [348, 343] on div "Days" at bounding box center [427, 340] width 329 height 38
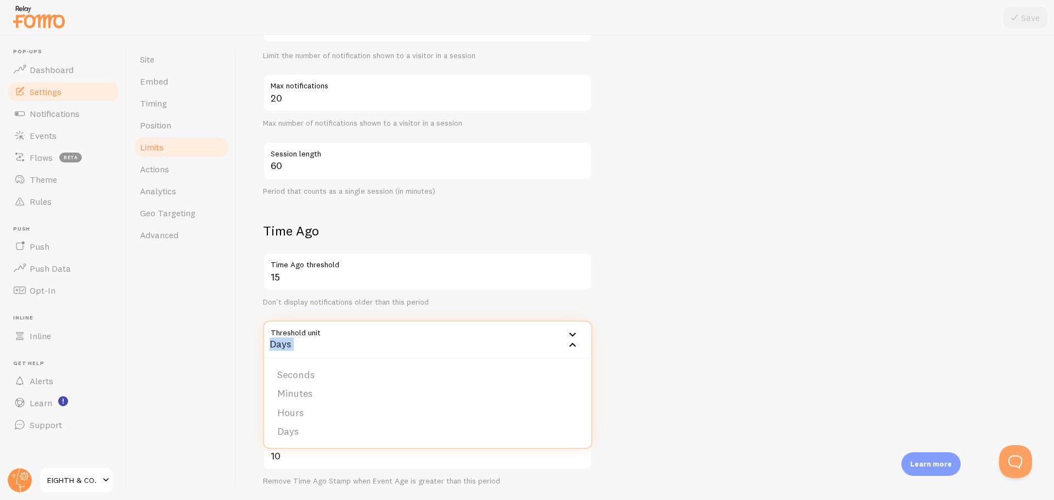
click at [348, 343] on div "Days" at bounding box center [427, 340] width 329 height 38
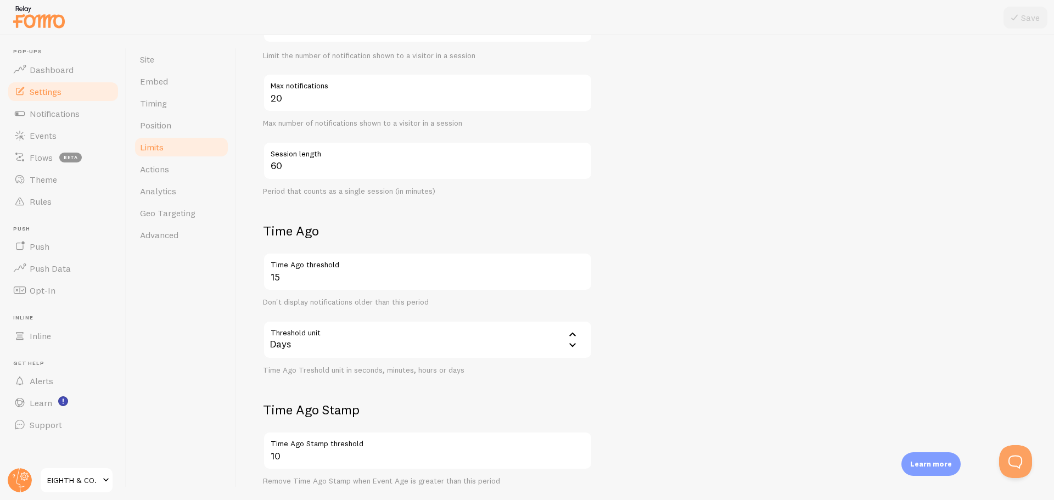
click at [348, 343] on div "Days" at bounding box center [427, 340] width 329 height 38
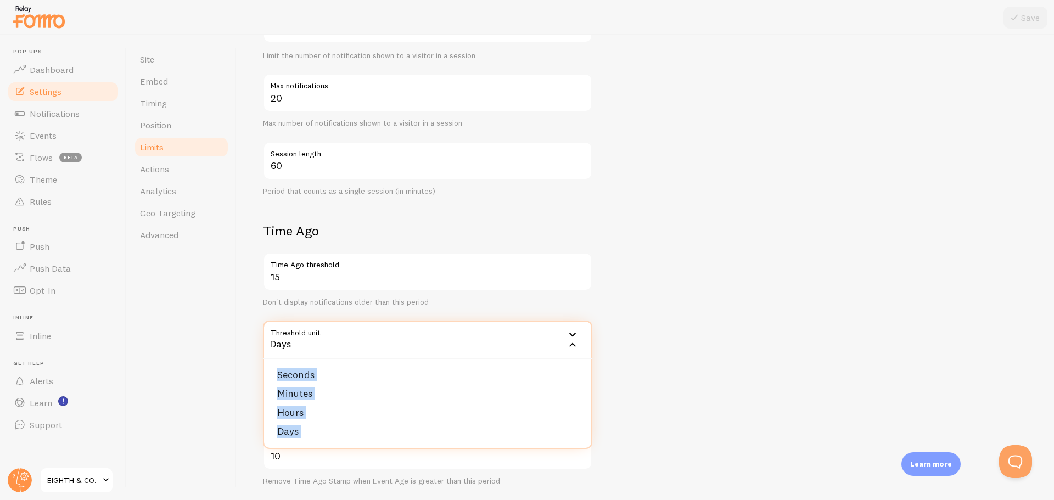
click at [348, 343] on div "Days" at bounding box center [427, 340] width 329 height 38
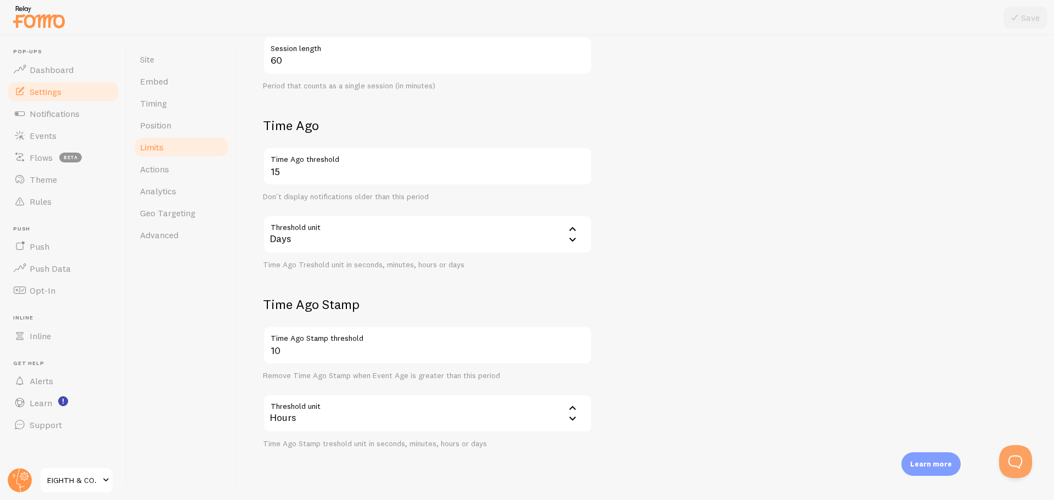
scroll to position [329, 0]
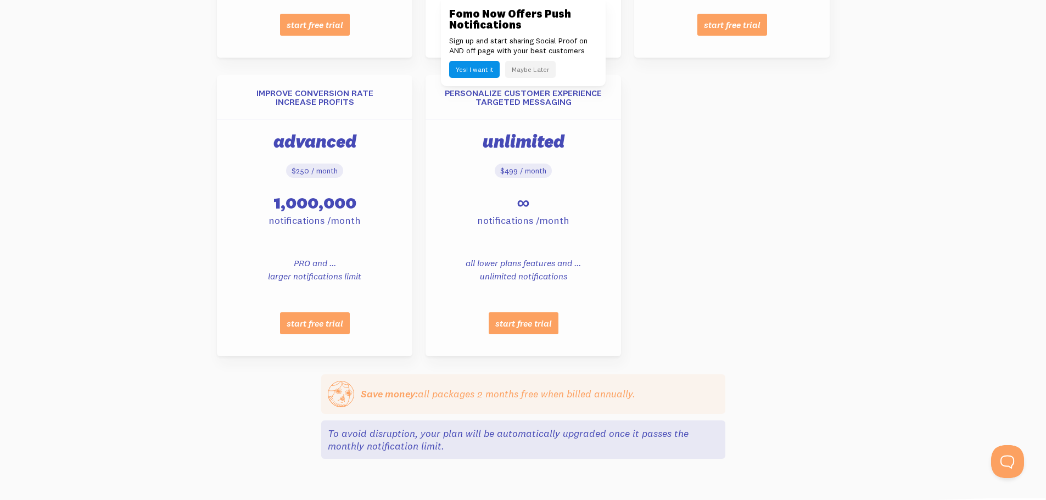
scroll to position [878, 0]
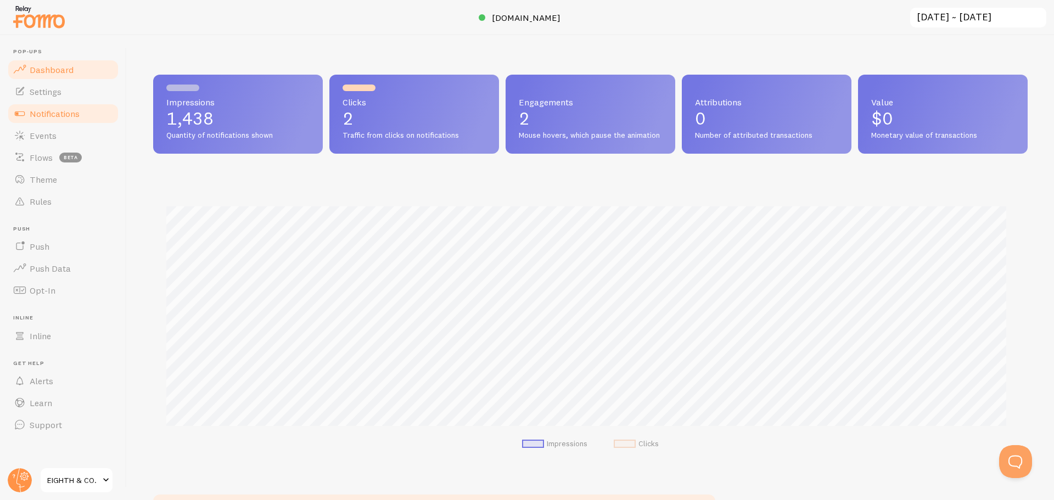
click at [67, 117] on span "Notifications" at bounding box center [55, 113] width 50 height 11
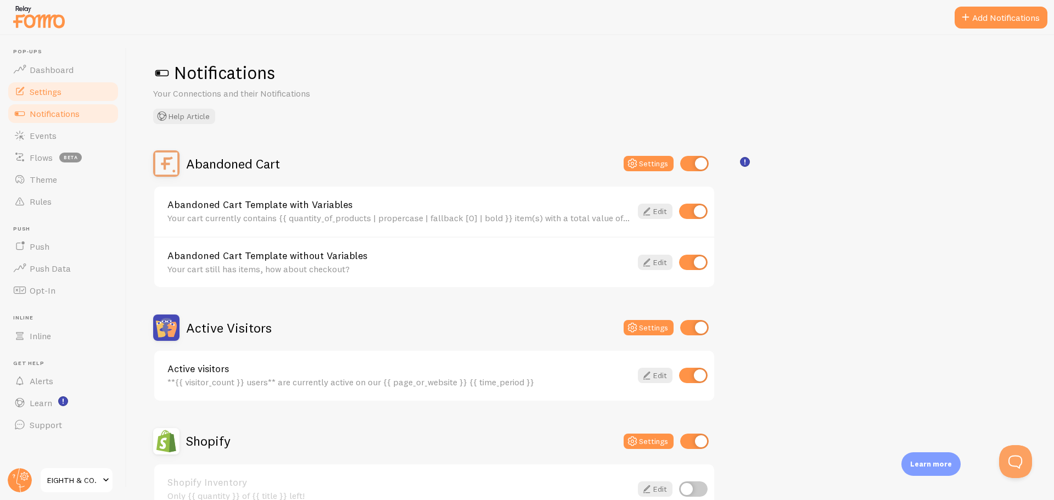
click at [67, 88] on link "Settings" at bounding box center [63, 92] width 113 height 22
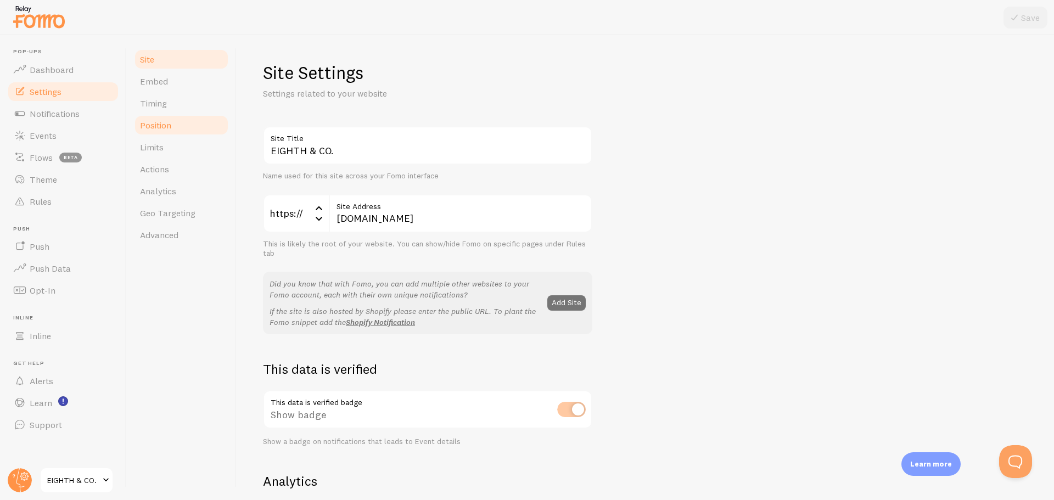
click at [177, 128] on link "Position" at bounding box center [181, 125] width 96 height 22
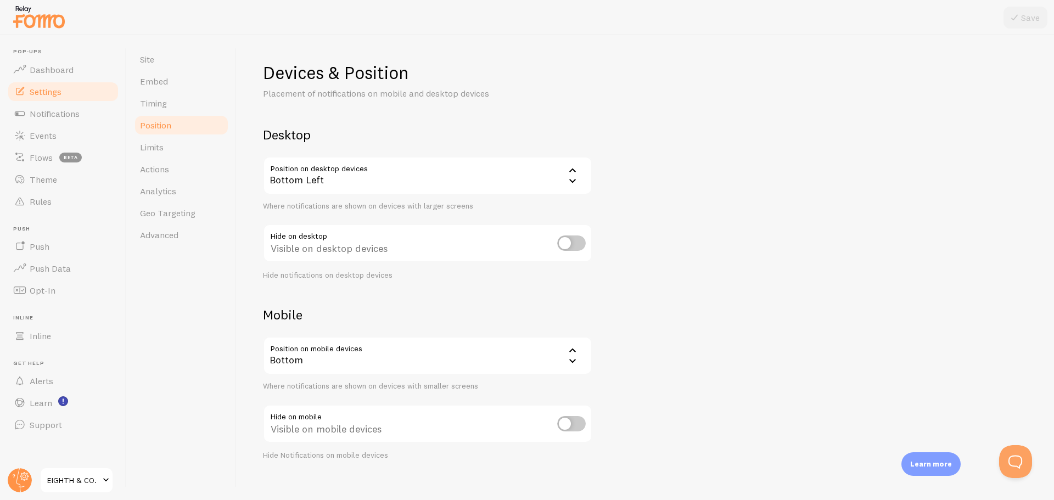
click at [368, 178] on div "Bottom Left" at bounding box center [427, 176] width 329 height 38
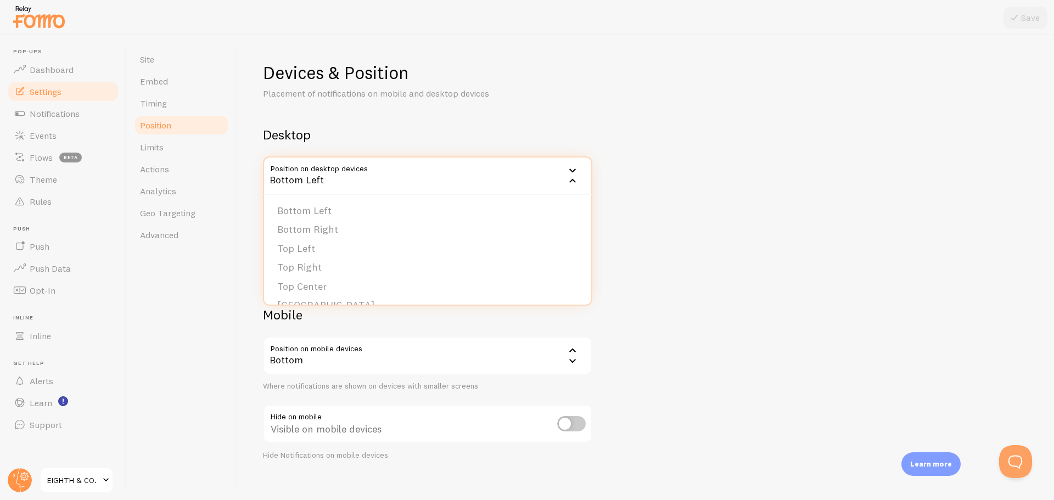
click at [310, 249] on li "Top Left" at bounding box center [427, 248] width 327 height 19
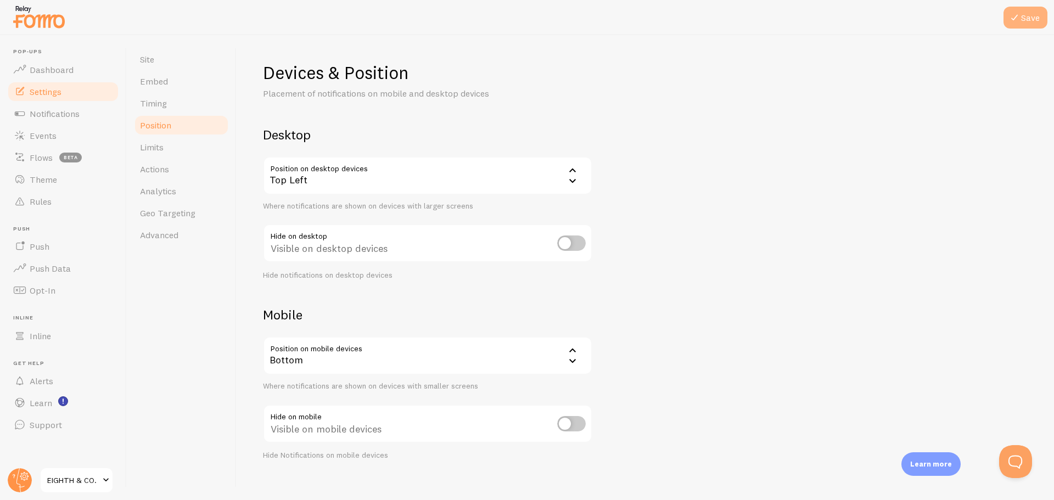
click at [1030, 14] on button "Save" at bounding box center [1026, 18] width 44 height 22
click at [359, 180] on div "Top Left" at bounding box center [427, 176] width 329 height 38
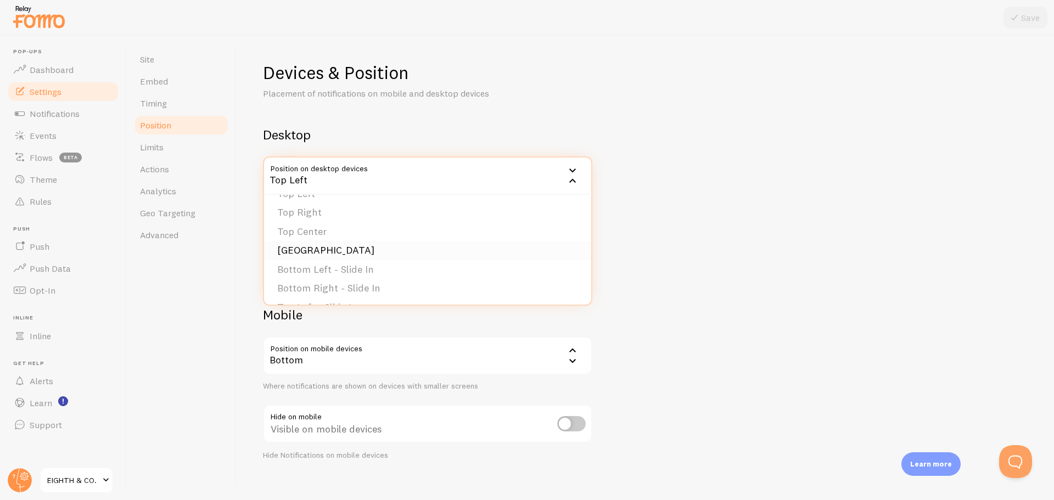
scroll to position [93, 0]
click at [362, 235] on li "Bottom Left - Slide In" at bounding box center [427, 231] width 327 height 19
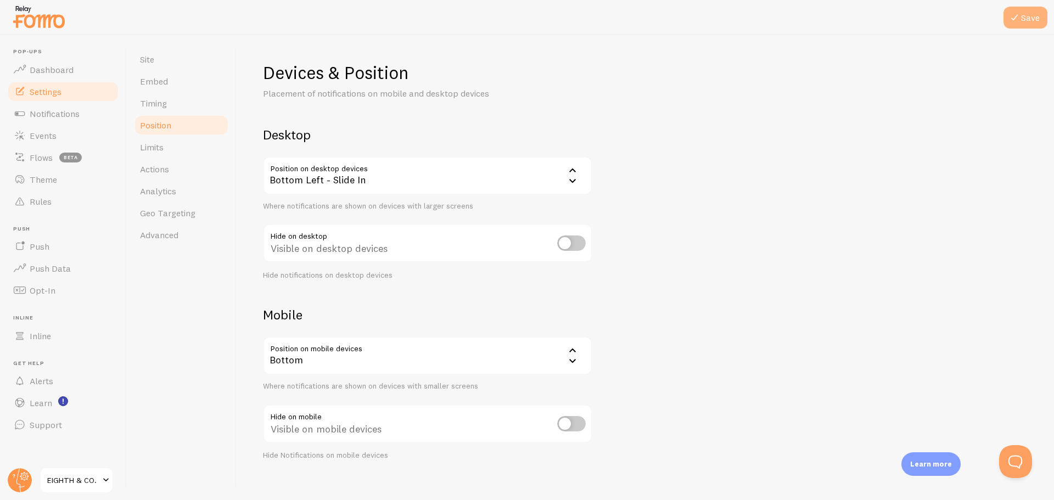
click at [1009, 17] on icon at bounding box center [1014, 17] width 13 height 13
click at [383, 183] on div "Bottom Left - Slide In" at bounding box center [427, 176] width 329 height 38
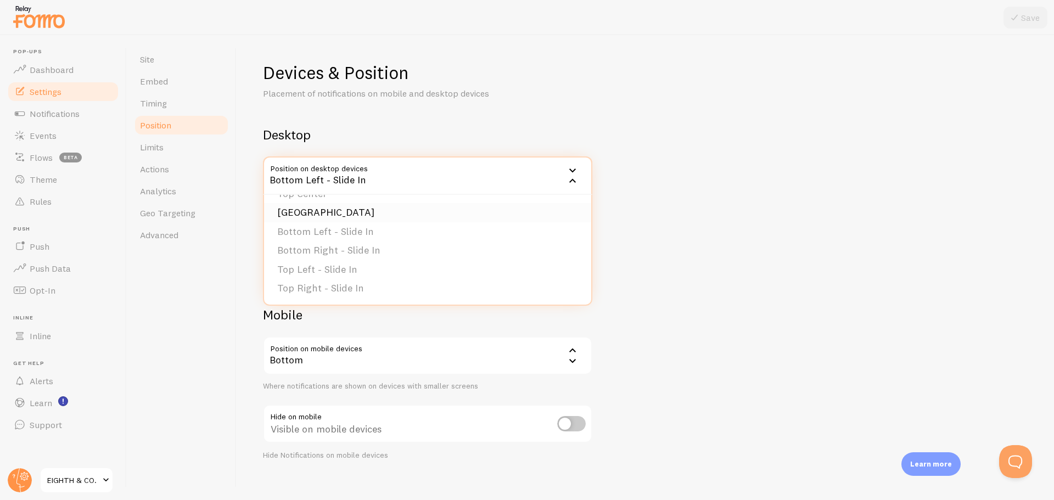
click at [336, 215] on li "[GEOGRAPHIC_DATA]" at bounding box center [427, 212] width 327 height 19
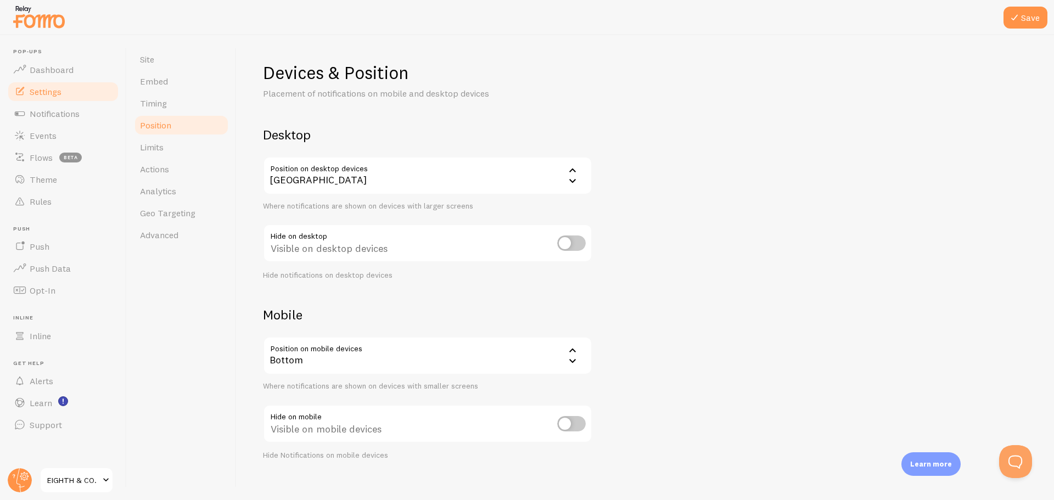
click at [395, 357] on div "Bottom" at bounding box center [427, 356] width 329 height 38
click at [328, 388] on li "Bottom" at bounding box center [427, 391] width 327 height 19
click at [1021, 9] on button "Save" at bounding box center [1026, 18] width 44 height 22
click at [372, 182] on div "[GEOGRAPHIC_DATA]" at bounding box center [427, 176] width 329 height 38
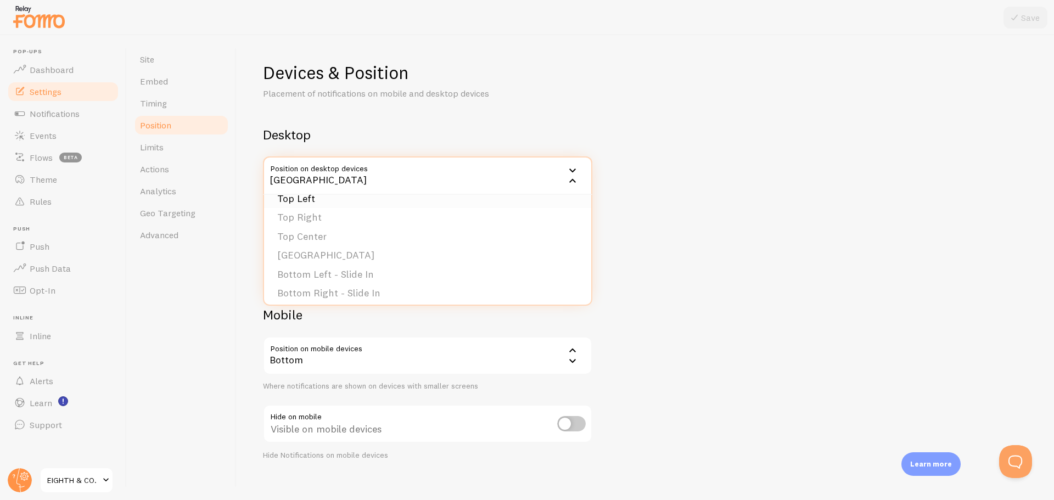
scroll to position [0, 0]
click at [666, 232] on div "Devices & Position Placement of notifications on mobile and desktop devices Des…" at bounding box center [645, 261] width 765 height 399
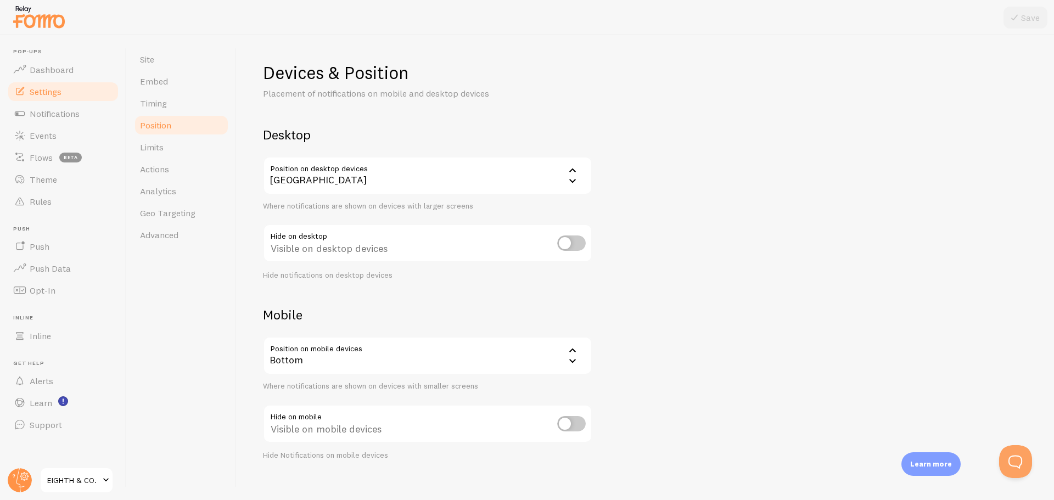
click at [448, 347] on div "Bottom" at bounding box center [427, 356] width 329 height 38
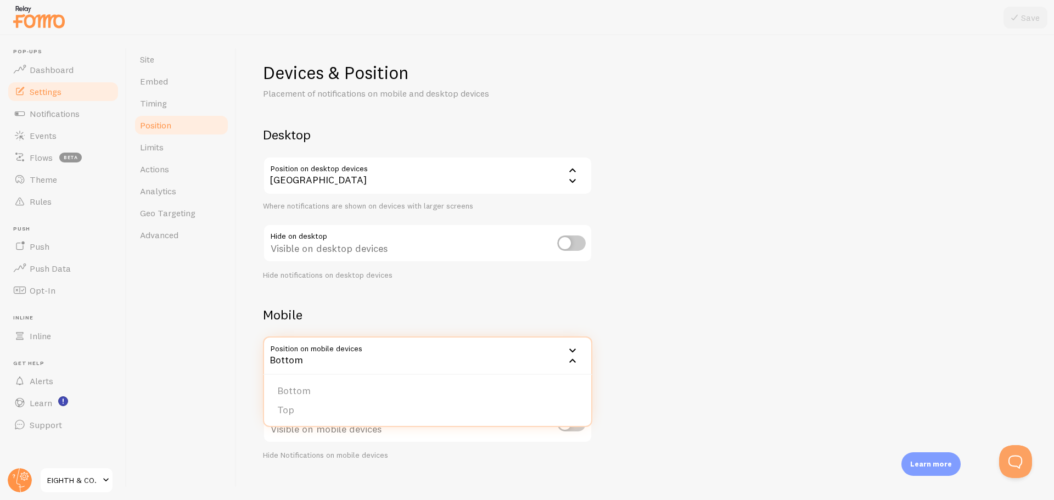
click at [681, 301] on div "Devices & Position Placement of notifications on mobile and desktop devices Des…" at bounding box center [645, 261] width 765 height 399
